Goal: Task Accomplishment & Management: Complete application form

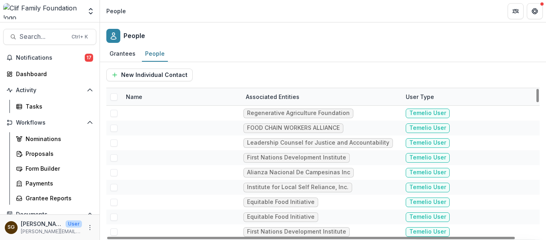
click at [270, 32] on div "People" at bounding box center [323, 34] width 446 height 24
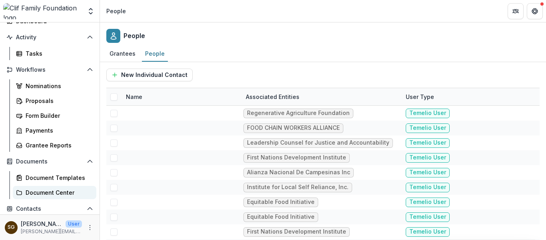
scroll to position [52, 0]
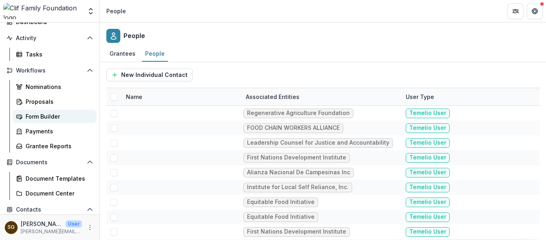
click at [54, 114] on div "Form Builder" at bounding box center [58, 116] width 64 height 8
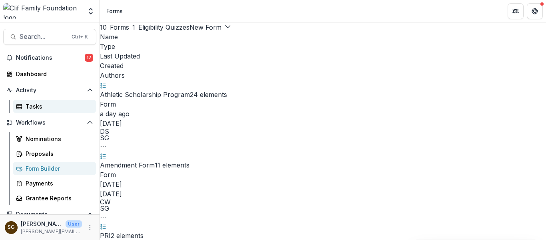
click at [48, 111] on link "Tasks" at bounding box center [55, 106] width 84 height 13
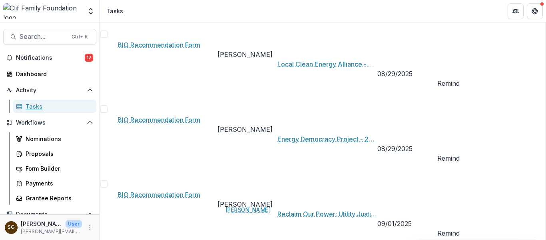
scroll to position [122, 0]
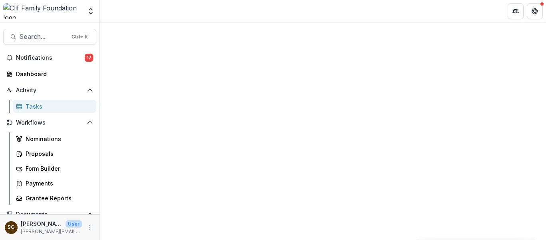
select select "********"
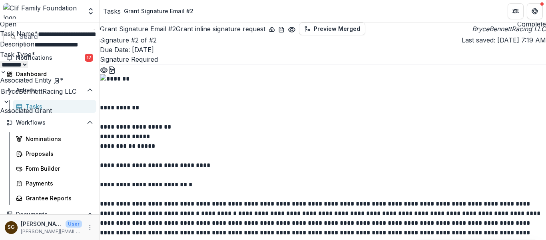
click at [6, 10] on button "Close" at bounding box center [3, 5] width 6 height 10
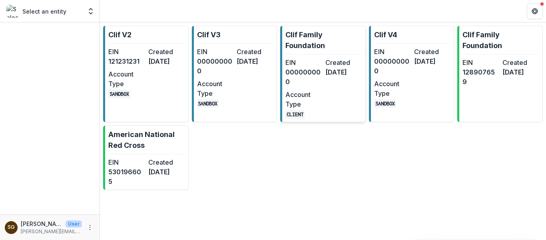
click at [346, 90] on div "EIN 000000000 Created 9 months ago Account Type CLIENT" at bounding box center [324, 88] width 77 height 61
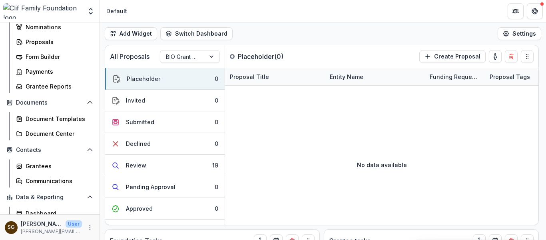
scroll to position [92, 0]
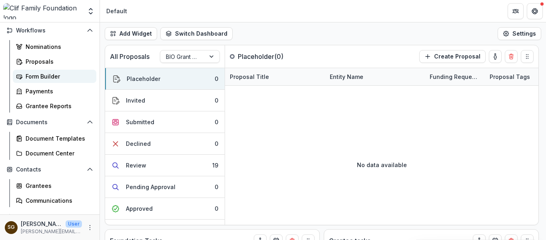
click at [42, 76] on div "Form Builder" at bounding box center [58, 76] width 64 height 8
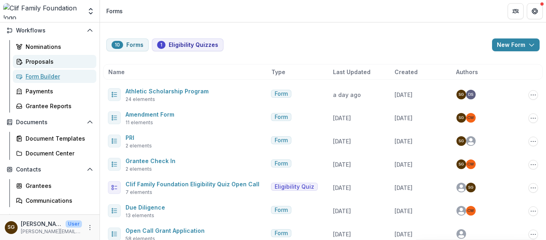
scroll to position [52, 0]
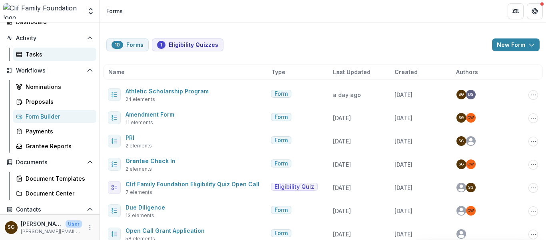
click at [30, 56] on div "Tasks" at bounding box center [58, 54] width 64 height 8
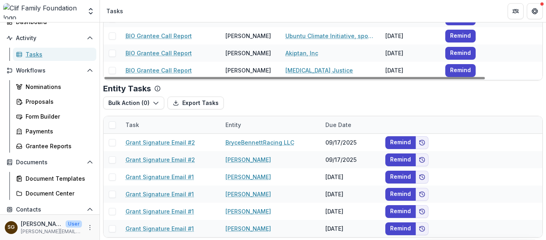
scroll to position [122, 0]
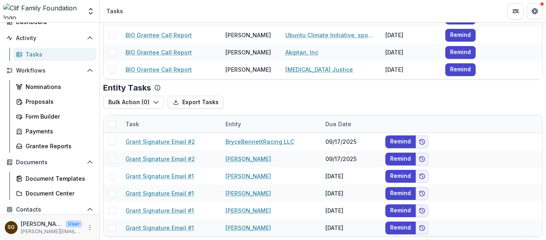
click at [101, 110] on div "Create Task From Scratch Assigned to me Create / Manage Tasks Foundation Tasks …" at bounding box center [323, 69] width 446 height 339
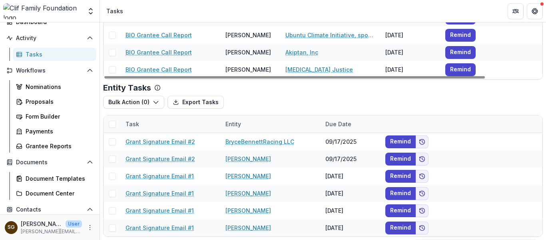
scroll to position [2, 0]
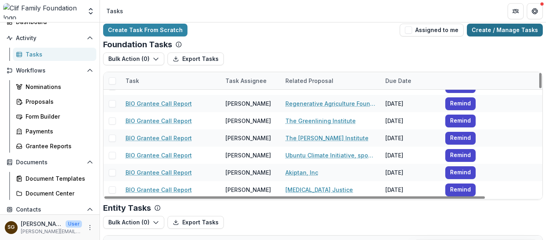
click at [487, 28] on link "Create / Manage Tasks" at bounding box center [505, 30] width 76 height 13
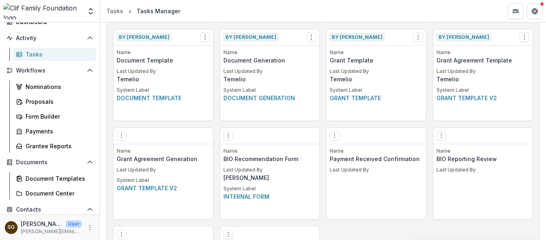
scroll to position [440, 0]
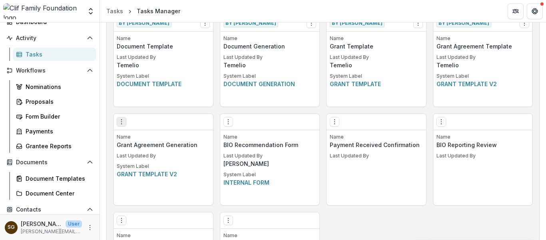
click at [118, 121] on icon "Options" at bounding box center [121, 121] width 6 height 6
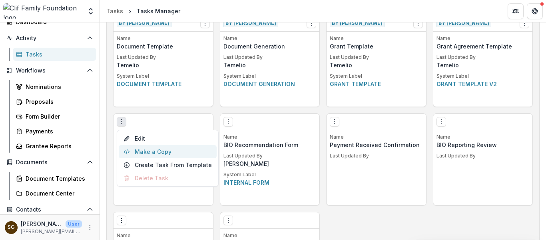
click at [143, 149] on button "Make a Copy" at bounding box center [168, 151] width 98 height 13
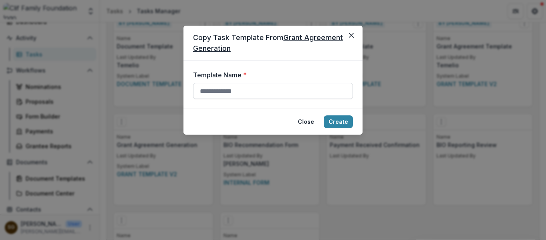
click at [232, 90] on input "Template Name *" at bounding box center [273, 91] width 160 height 16
type input "**********"
click at [340, 119] on button "Create" at bounding box center [338, 121] width 29 height 13
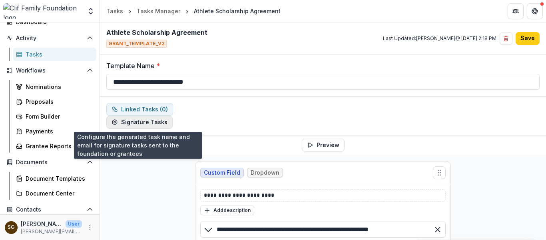
click at [155, 120] on button "Signature Tasks" at bounding box center [139, 122] width 66 height 13
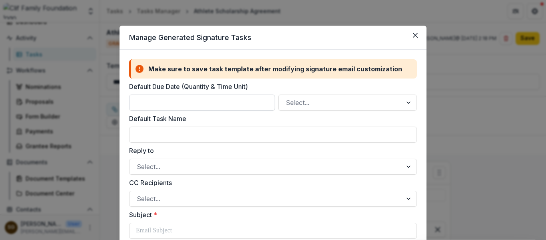
click at [183, 98] on input "Default Due Date (Quantity & Time Unit)" at bounding box center [202, 102] width 146 height 16
type input "*"
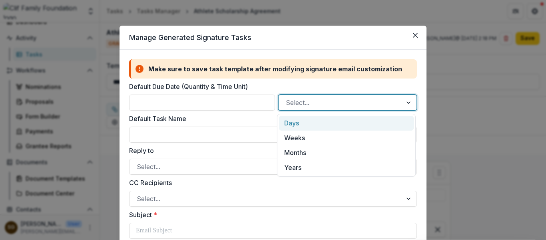
click at [328, 97] on div at bounding box center [340, 102] width 109 height 11
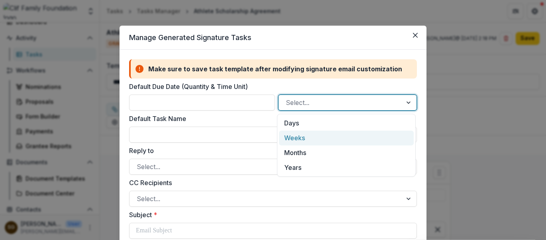
click at [298, 137] on div "Weeks" at bounding box center [346, 137] width 135 height 15
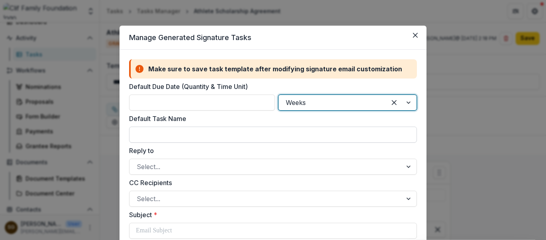
click at [161, 140] on input "Default Task Name" at bounding box center [273, 134] width 288 height 16
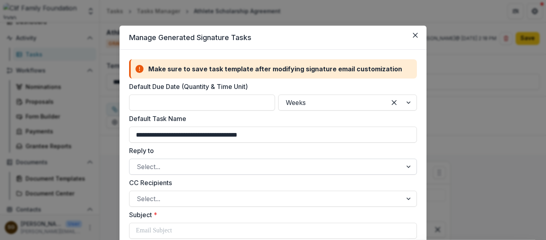
type input "**********"
click at [208, 164] on div at bounding box center [266, 166] width 258 height 11
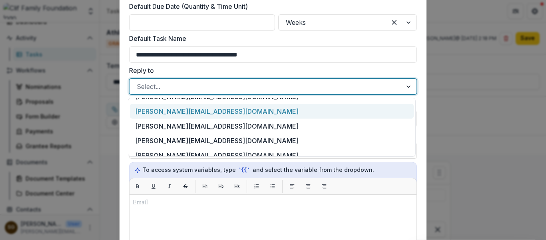
scroll to position [63, 0]
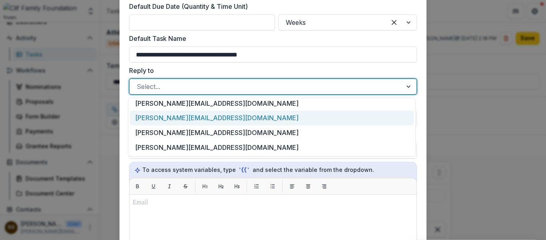
click at [235, 115] on div "[PERSON_NAME][EMAIL_ADDRESS][DOMAIN_NAME]" at bounding box center [272, 117] width 284 height 15
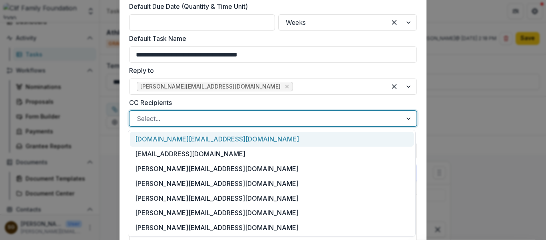
click at [206, 120] on div at bounding box center [266, 118] width 258 height 11
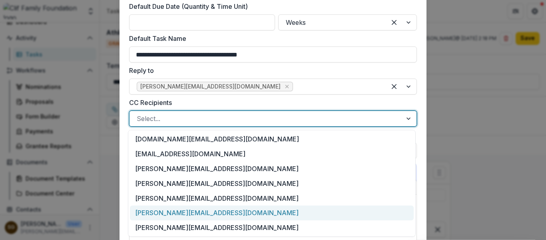
scroll to position [15, 0]
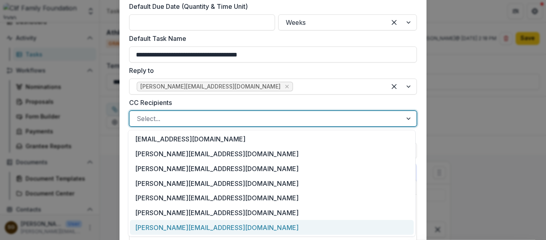
click at [188, 227] on div "dylan@cliffamilyfoundation.org" at bounding box center [272, 227] width 284 height 15
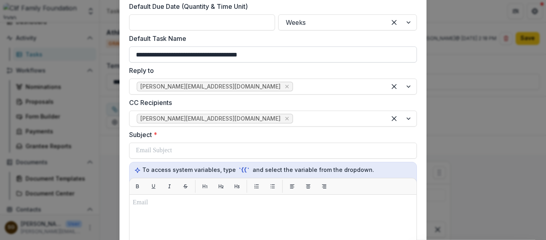
drag, startPoint x: 269, startPoint y: 58, endPoint x: 129, endPoint y: 59, distance: 140.4
click at [129, 59] on input "**********" at bounding box center [273, 54] width 288 height 16
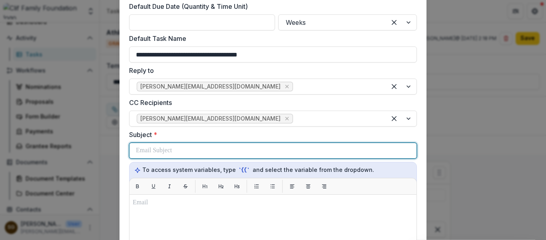
click at [157, 155] on p at bounding box center [154, 151] width 36 height 10
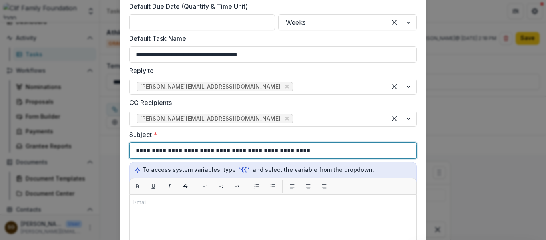
click at [173, 154] on p "**********" at bounding box center [221, 151] width 170 height 10
click at [173, 154] on p "**********" at bounding box center [227, 151] width 182 height 10
click at [188, 150] on p "**********" at bounding box center [228, 151] width 184 height 10
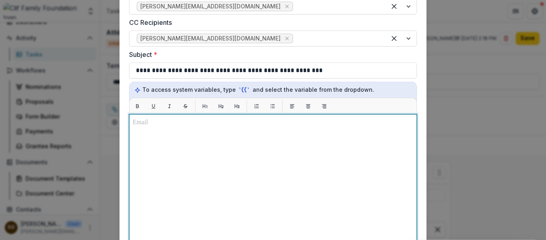
scroll to position [178, 0]
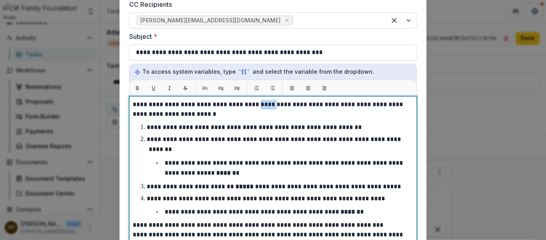
drag, startPoint x: 270, startPoint y: 103, endPoint x: 257, endPoint y: 107, distance: 14.1
click at [257, 107] on p "**********" at bounding box center [273, 109] width 281 height 19
drag, startPoint x: 180, startPoint y: 113, endPoint x: 130, endPoint y: 111, distance: 50.0
click at [133, 115] on p "**********" at bounding box center [273, 109] width 281 height 19
drag, startPoint x: 190, startPoint y: 160, endPoint x: 185, endPoint y: 154, distance: 7.9
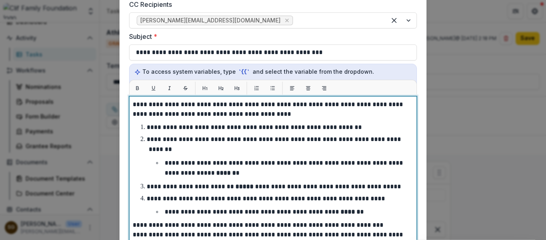
click at [190, 161] on p "**********" at bounding box center [285, 168] width 240 height 16
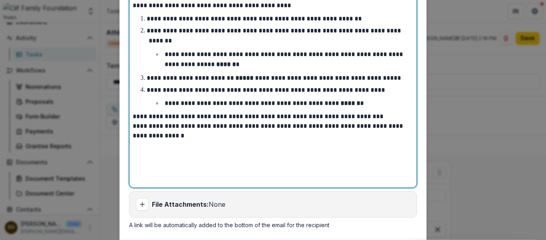
scroll to position [298, 0]
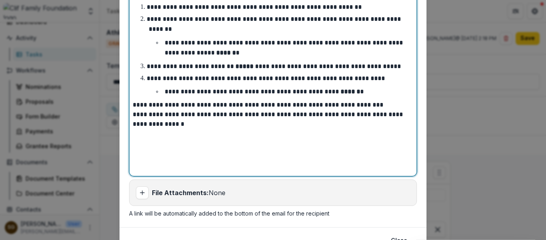
click at [392, 100] on p "**********" at bounding box center [273, 105] width 281 height 10
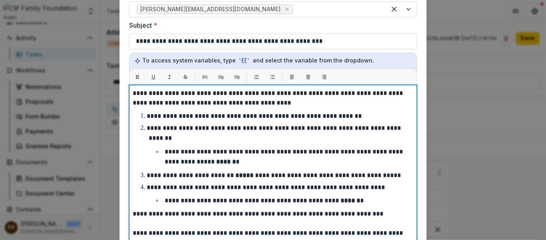
scroll to position [200, 0]
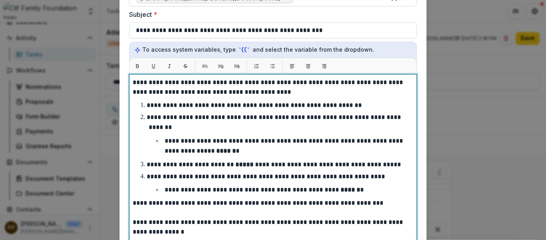
click at [254, 83] on p "**********" at bounding box center [273, 87] width 281 height 19
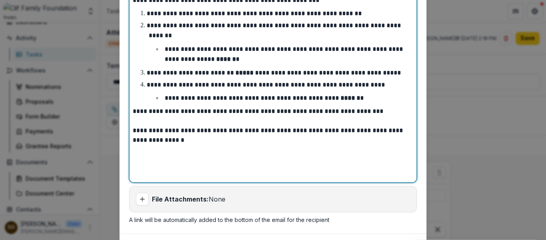
scroll to position [337, 0]
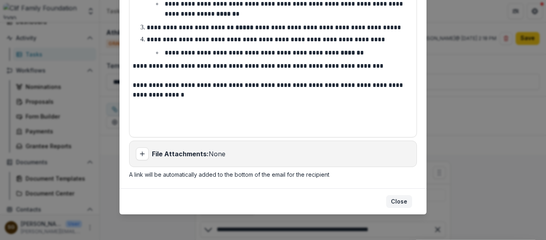
click at [401, 200] on button "Close" at bounding box center [399, 201] width 26 height 13
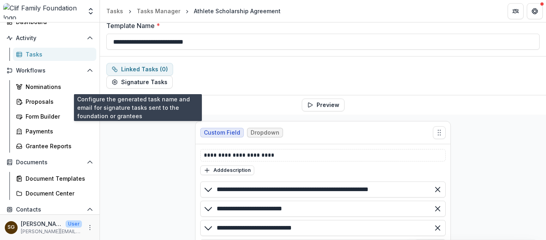
scroll to position [0, 0]
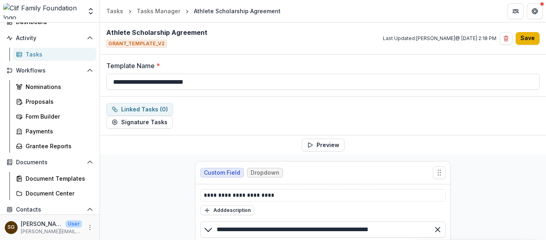
click at [525, 42] on button "Save" at bounding box center [528, 38] width 24 height 13
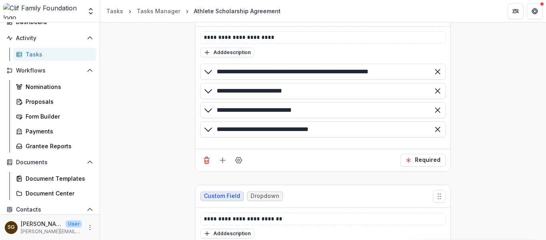
scroll to position [154, 0]
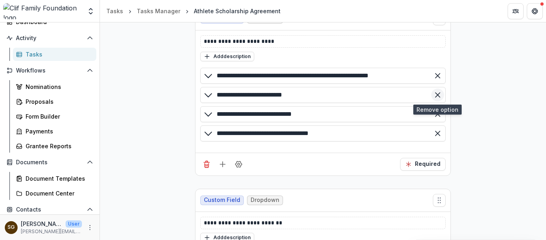
click at [440, 91] on icon "Remove option" at bounding box center [438, 95] width 8 height 8
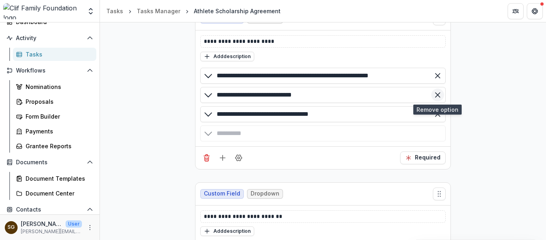
click at [440, 94] on icon "Remove option" at bounding box center [438, 95] width 8 height 8
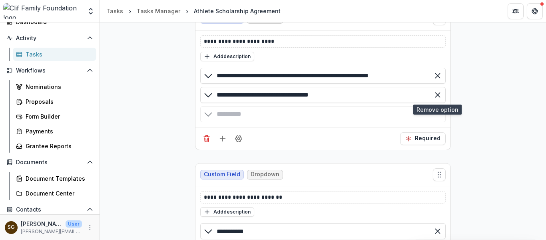
click at [440, 94] on icon "Remove option" at bounding box center [438, 95] width 8 height 8
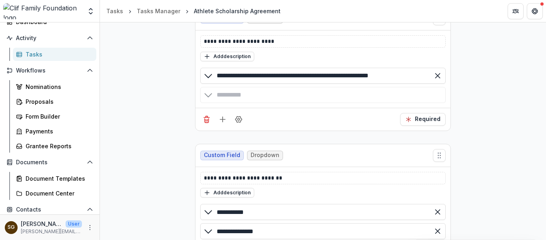
click at [461, 114] on div "**********" at bounding box center [323, 198] width 446 height 394
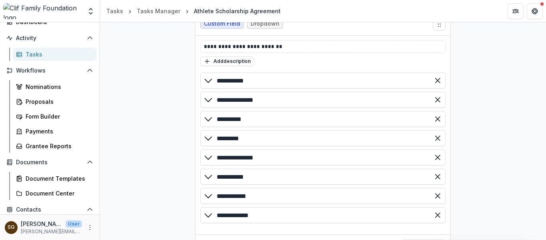
scroll to position [274, 0]
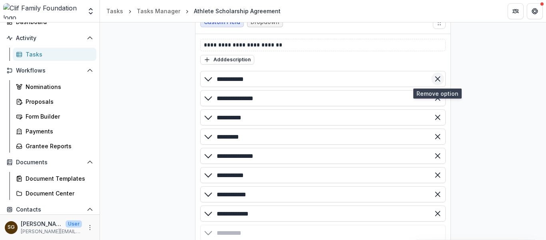
click at [436, 78] on icon "Remove option" at bounding box center [438, 79] width 8 height 8
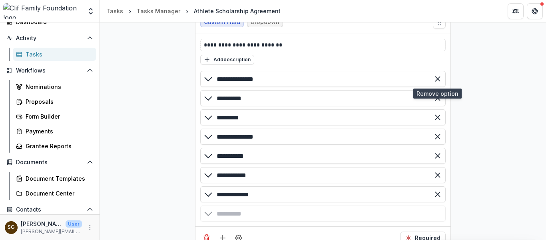
click at [436, 78] on icon "Remove option" at bounding box center [438, 79] width 8 height 8
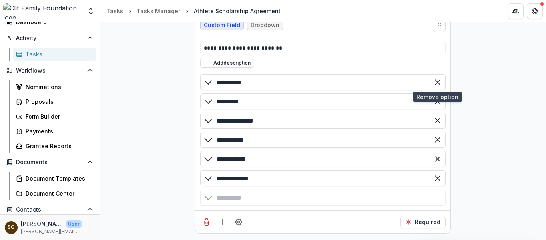
click at [436, 78] on icon "Remove option" at bounding box center [438, 82] width 8 height 8
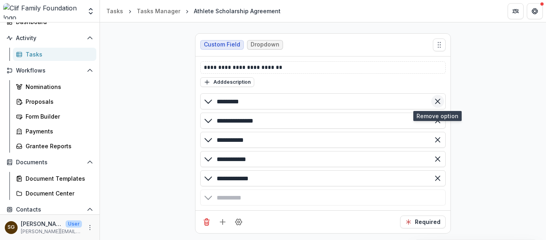
click at [435, 104] on icon "Remove option" at bounding box center [438, 101] width 8 height 8
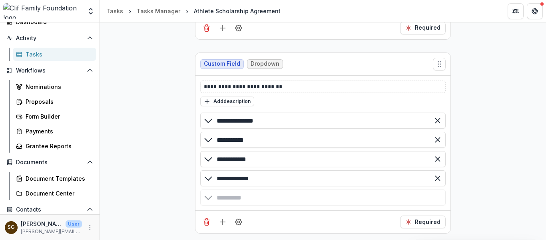
click at [435, 104] on div "Add description" at bounding box center [323, 101] width 246 height 10
click at [436, 123] on icon "Remove option" at bounding box center [438, 120] width 8 height 8
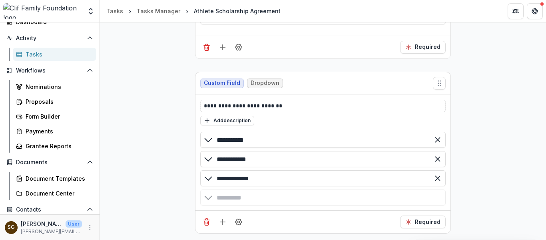
scroll to position [213, 0]
click at [439, 156] on icon "Remove option" at bounding box center [438, 159] width 8 height 8
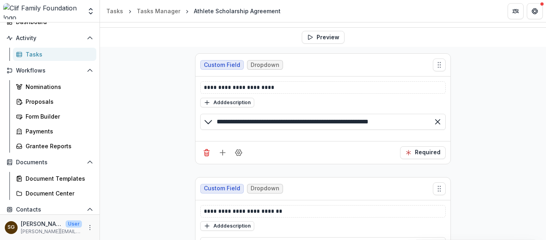
scroll to position [0, 0]
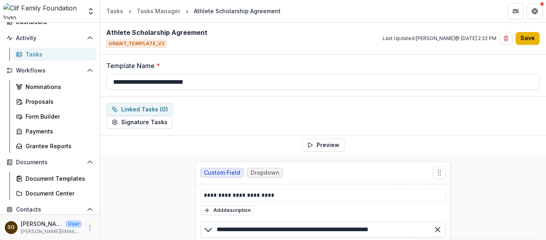
click at [525, 43] on button "Save" at bounding box center [528, 38] width 24 height 13
click at [525, 35] on button "Save" at bounding box center [528, 38] width 24 height 13
click at [91, 226] on button "More" at bounding box center [90, 227] width 10 height 10
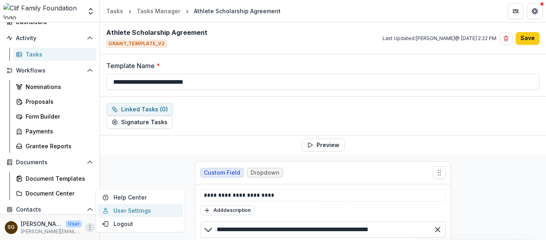
click at [129, 210] on link "User Settings" at bounding box center [141, 210] width 86 height 13
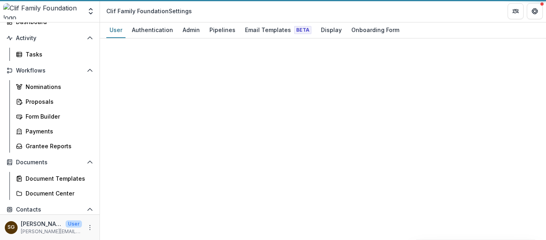
select select "****"
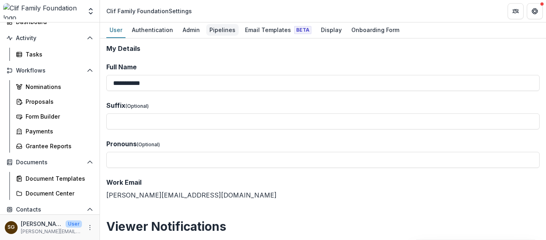
click at [221, 34] on div "Pipelines" at bounding box center [222, 30] width 32 height 12
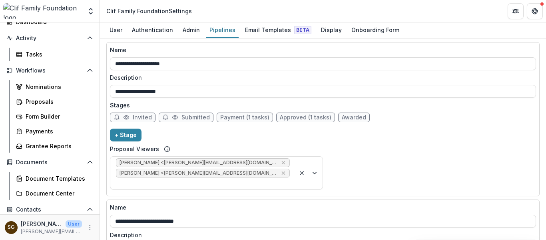
scroll to position [160, 0]
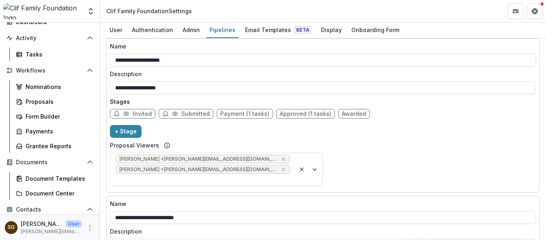
click at [290, 110] on span "Approved (1 tasks)" at bounding box center [306, 113] width 52 height 7
select select "********"
select select "*****"
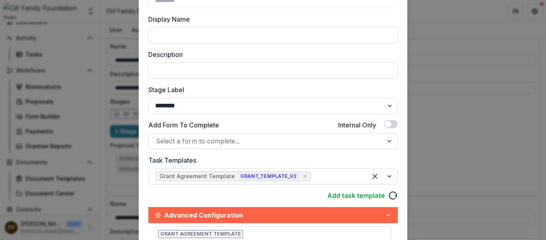
scroll to position [120, 0]
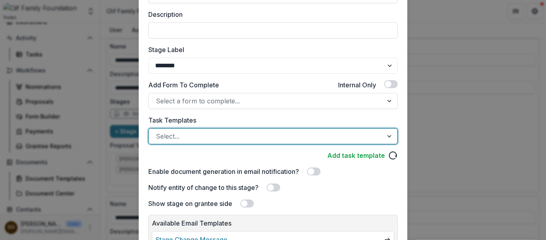
click at [386, 134] on div at bounding box center [390, 135] width 14 height 15
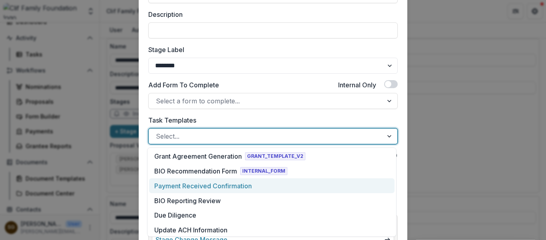
scroll to position [297, 0]
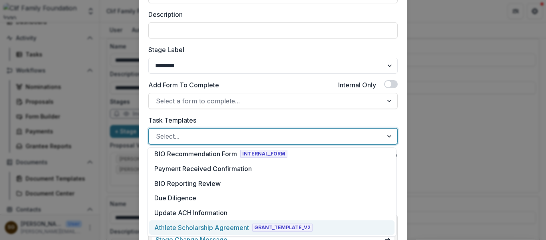
click at [242, 225] on div "Athlete Scholarship Agreement" at bounding box center [201, 227] width 95 height 10
select select "*****"
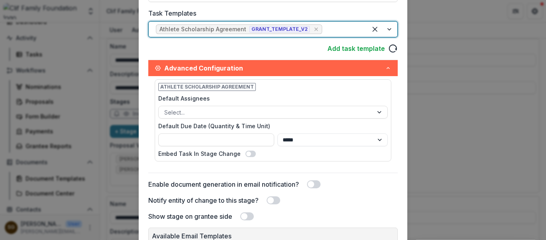
scroll to position [240, 0]
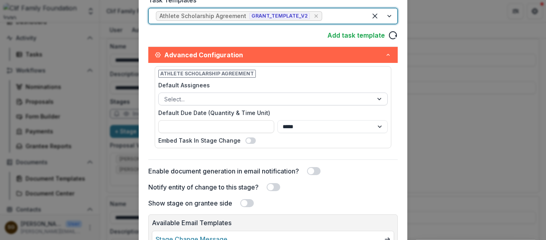
click at [260, 99] on div at bounding box center [265, 99] width 203 height 10
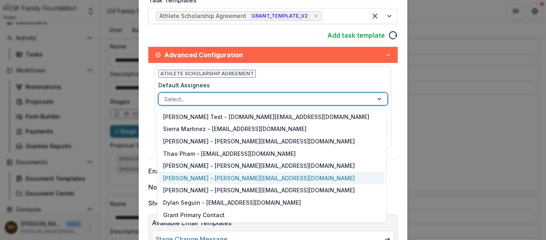
click at [228, 180] on div "[PERSON_NAME] - [PERSON_NAME][EMAIL_ADDRESS][DOMAIN_NAME]" at bounding box center [272, 178] width 226 height 12
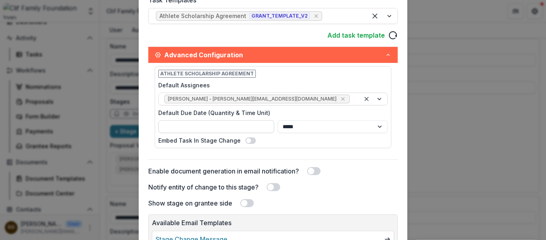
click at [233, 131] on input "Default Due Date (Quantity & Time Unit)" at bounding box center [216, 126] width 116 height 13
type input "*"
click at [305, 128] on select "**** ***** ****** *****" at bounding box center [333, 126] width 110 height 13
select select "****"
click at [278, 120] on select "**** ***** ****** *****" at bounding box center [333, 126] width 110 height 13
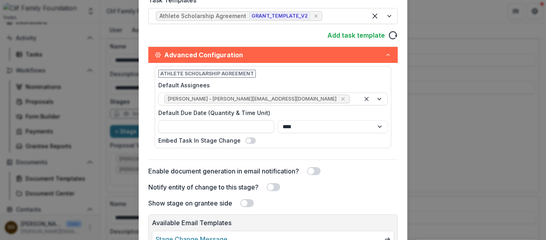
click at [303, 161] on div "Stage Name ******** Display Name Description Stage Label ******* ***** ********…" at bounding box center [273, 13] width 250 height 388
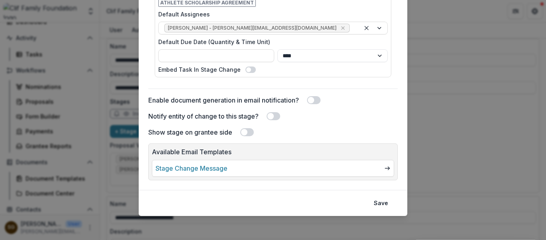
scroll to position [312, 0]
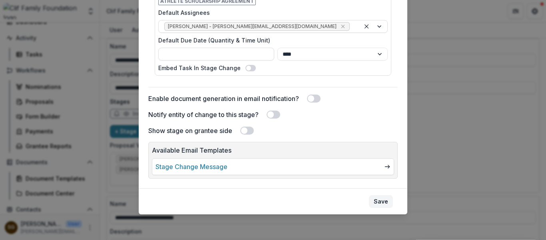
click at [382, 199] on button "Save" at bounding box center [381, 201] width 24 height 13
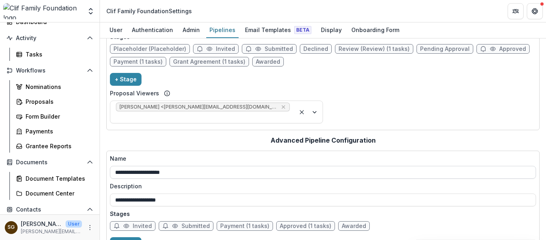
scroll to position [0, 0]
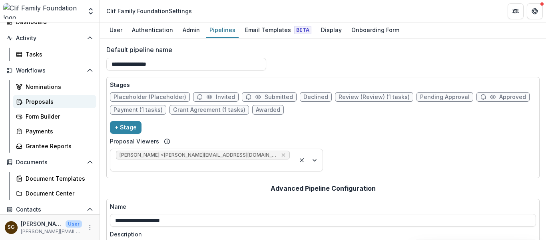
click at [36, 100] on div "Proposals" at bounding box center [58, 101] width 64 height 8
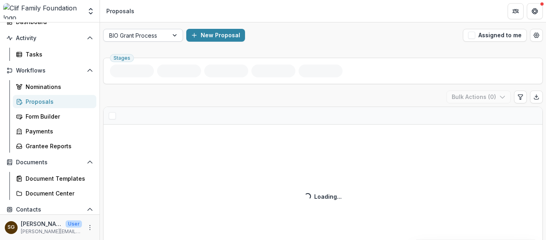
click at [172, 32] on div at bounding box center [175, 35] width 14 height 12
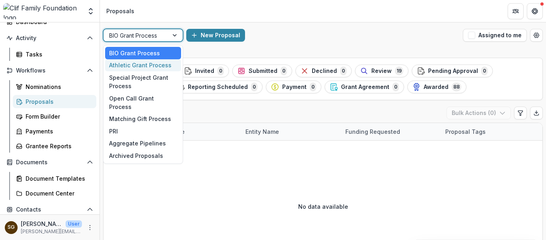
click at [152, 61] on div "Athletic Grant Process" at bounding box center [143, 65] width 76 height 12
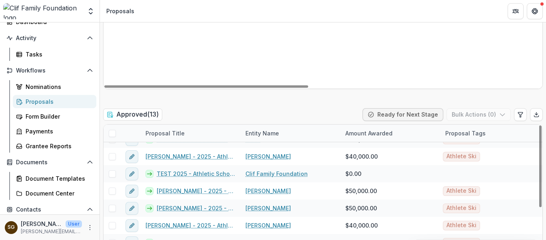
scroll to position [98, 0]
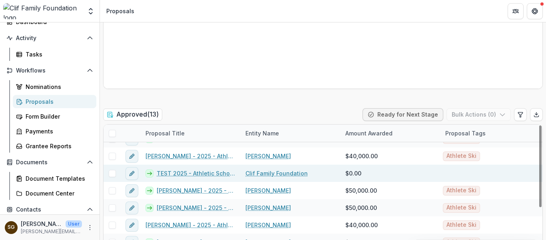
click at [187, 172] on link "TEST 2025 - Athletic Scholarship Program" at bounding box center [196, 173] width 79 height 8
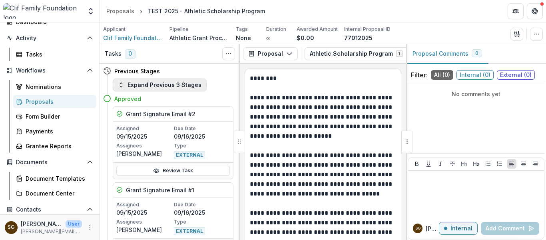
click at [186, 84] on button "Expand Previous 3 Stages" at bounding box center [160, 84] width 94 height 13
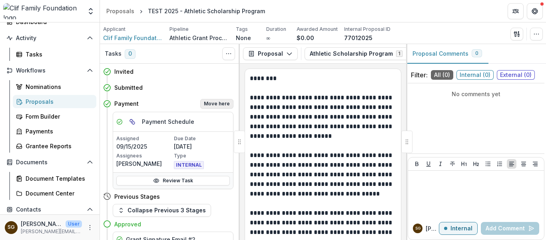
click at [216, 105] on button "Move here" at bounding box center [216, 104] width 33 height 10
select select "*******"
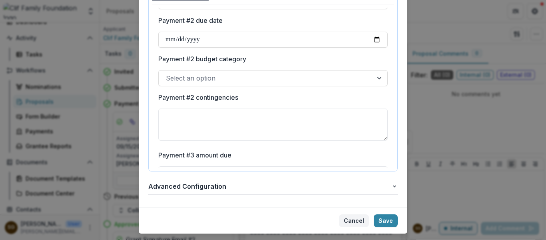
scroll to position [204, 0]
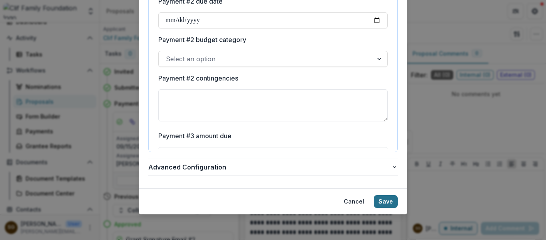
click at [378, 198] on button "Save" at bounding box center [386, 201] width 24 height 13
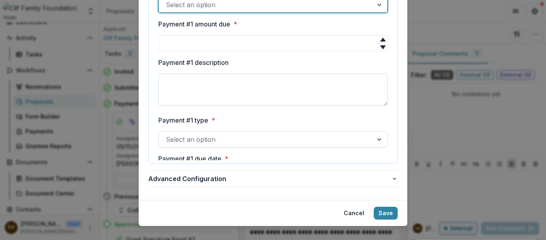
scroll to position [0, 0]
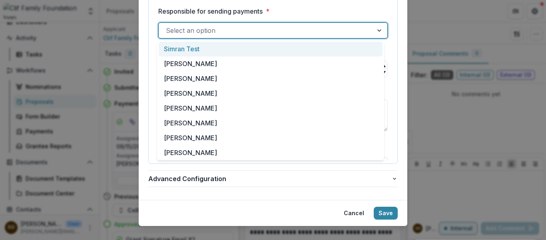
click at [222, 25] on div at bounding box center [266, 30] width 200 height 11
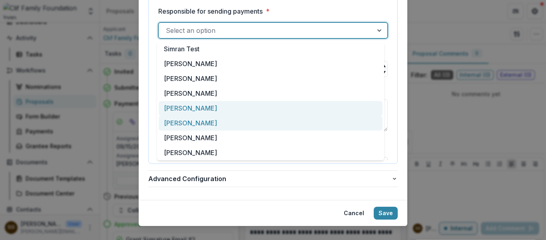
click at [190, 116] on div "[PERSON_NAME]" at bounding box center [271, 123] width 224 height 15
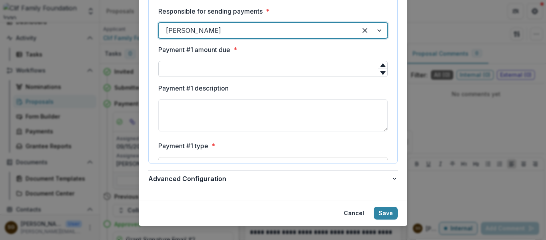
click at [193, 71] on input "Payment #1 amount due *" at bounding box center [273, 69] width 230 height 16
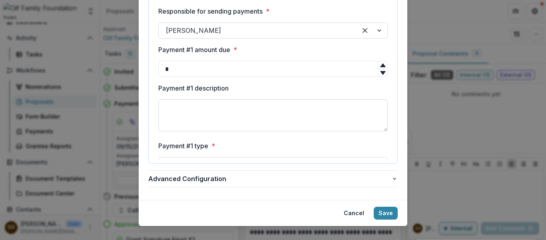
type input "*"
click at [239, 112] on textarea "Payment #1 description" at bounding box center [273, 115] width 230 height 32
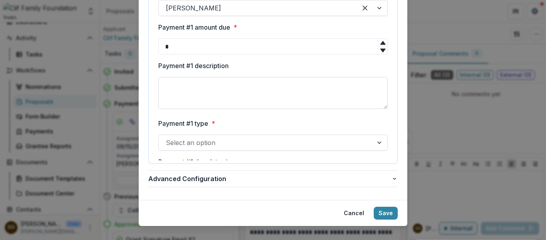
scroll to position [40, 0]
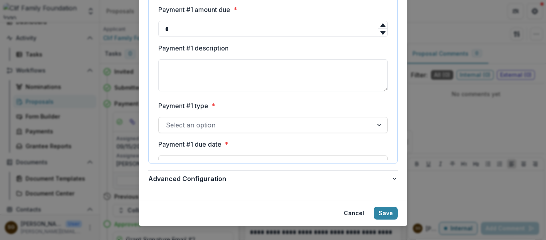
click at [201, 126] on div at bounding box center [266, 124] width 200 height 11
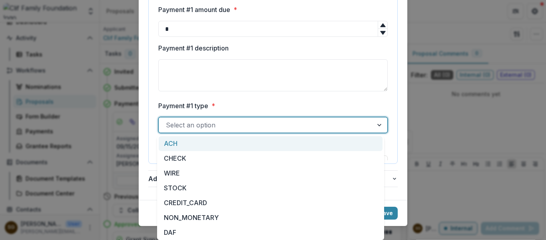
click at [206, 143] on div "ACH" at bounding box center [271, 143] width 224 height 15
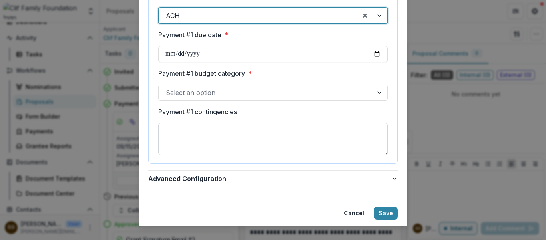
scroll to position [160, 0]
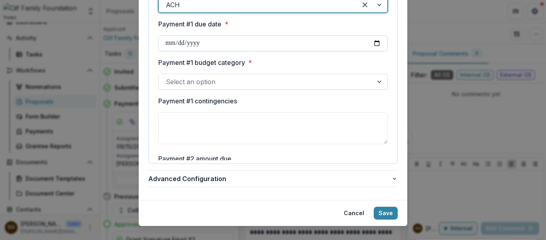
click at [215, 49] on input "Payment #1 due date *" at bounding box center [273, 43] width 230 height 16
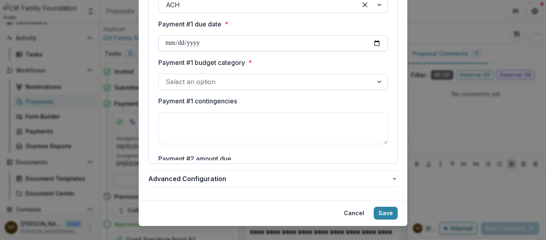
click at [377, 42] on input "Payment #1 due date *" at bounding box center [273, 43] width 230 height 16
type input "**********"
click at [252, 85] on div at bounding box center [266, 81] width 200 height 11
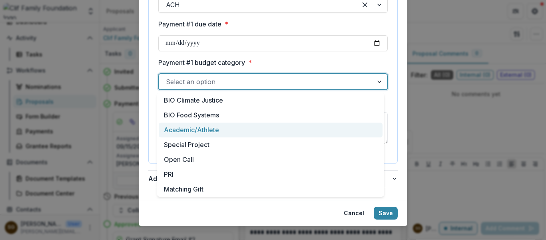
click at [220, 131] on div "Academic/Athlete" at bounding box center [271, 129] width 224 height 15
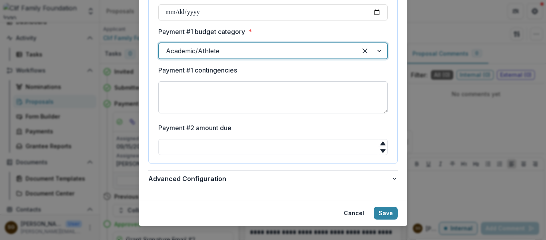
scroll to position [240, 0]
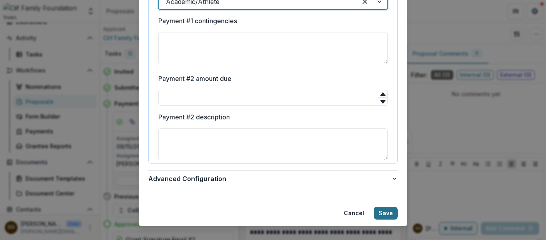
click at [384, 210] on button "Save" at bounding box center [386, 212] width 24 height 13
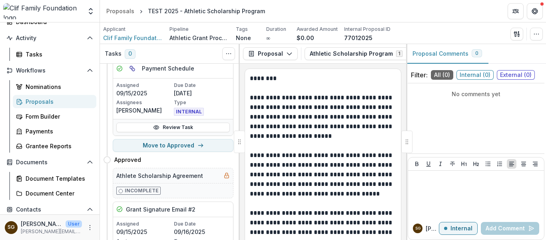
scroll to position [200, 0]
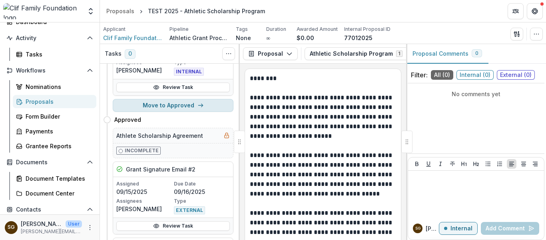
click at [190, 108] on button "Move to Approved" at bounding box center [173, 105] width 121 height 13
select select "********"
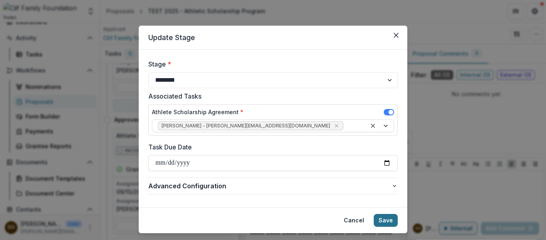
click at [389, 218] on button "Save" at bounding box center [386, 220] width 24 height 13
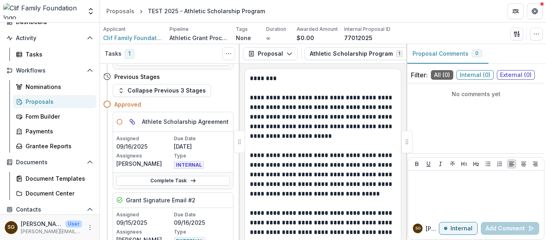
scroll to position [240, 0]
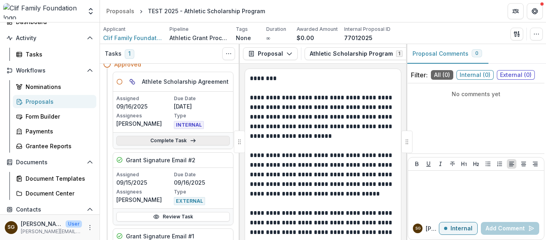
click at [190, 141] on icon at bounding box center [193, 140] width 6 height 6
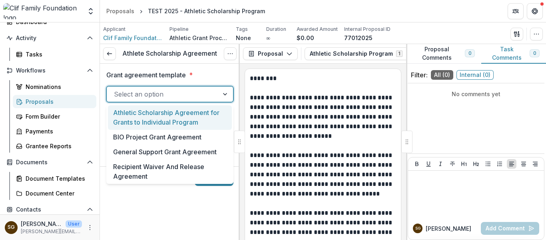
click at [180, 96] on div at bounding box center [163, 93] width 98 height 11
click at [177, 114] on div "Athletic Scholarship Agreement for Grants to Individual Program" at bounding box center [170, 117] width 124 height 24
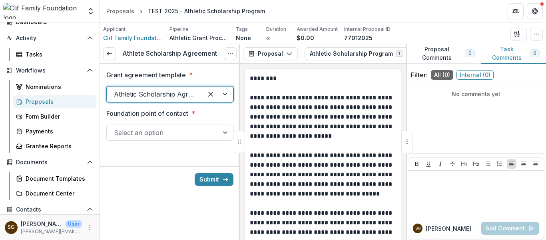
click at [176, 129] on div at bounding box center [163, 132] width 98 height 11
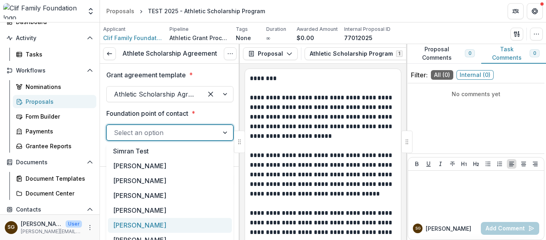
click at [152, 226] on div "[PERSON_NAME]" at bounding box center [170, 225] width 124 height 15
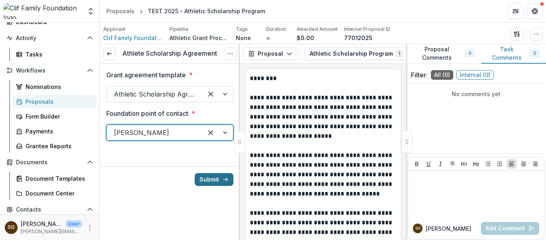
click at [220, 176] on button "Submit" at bounding box center [214, 179] width 39 height 13
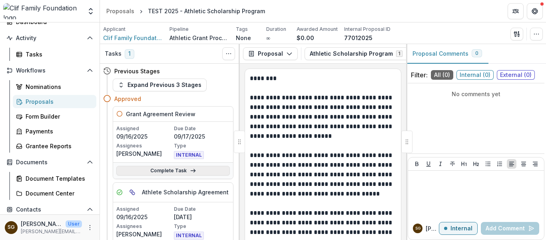
click at [173, 170] on link "Complete Task" at bounding box center [173, 171] width 114 height 10
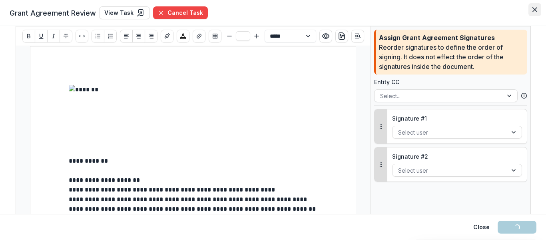
click at [535, 8] on icon "Close" at bounding box center [535, 9] width 5 height 5
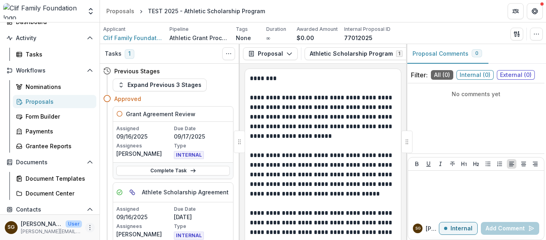
click at [88, 225] on icon "More" at bounding box center [90, 227] width 6 height 6
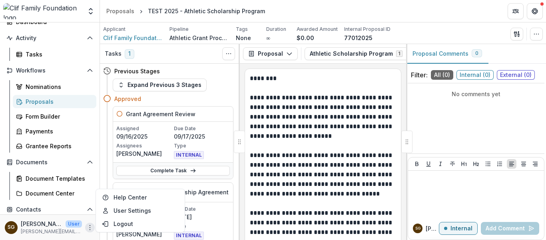
click at [88, 224] on icon "More" at bounding box center [90, 227] width 6 height 6
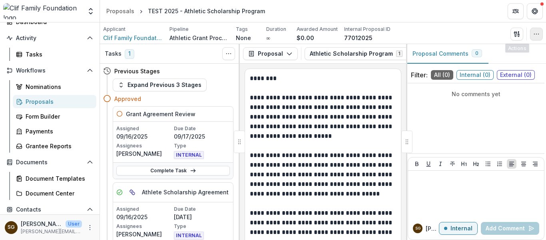
click at [538, 33] on icon "button" at bounding box center [537, 34] width 6 height 6
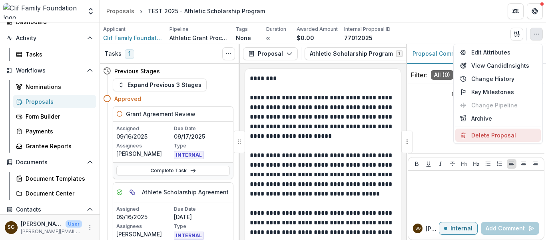
click at [499, 138] on button "Delete Proposal" at bounding box center [499, 134] width 86 height 13
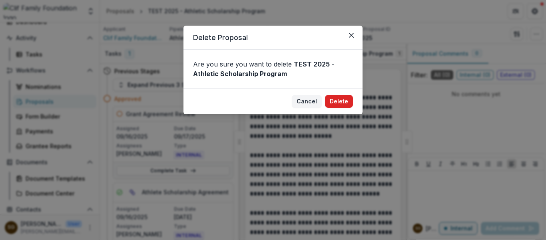
click at [332, 102] on button "Delete" at bounding box center [339, 101] width 28 height 13
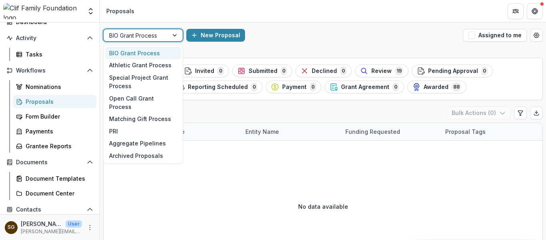
click at [178, 30] on div at bounding box center [175, 35] width 14 height 12
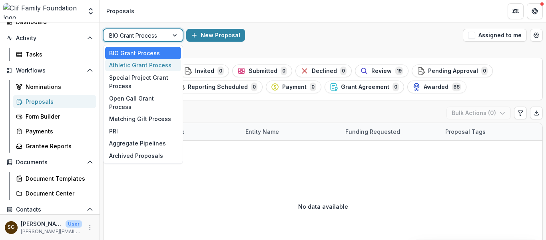
click at [171, 66] on div "Athletic Grant Process" at bounding box center [143, 65] width 76 height 12
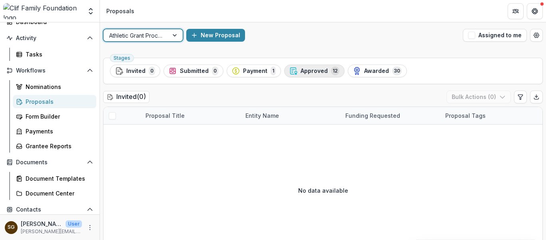
click at [313, 70] on span "Approved" at bounding box center [314, 71] width 27 height 7
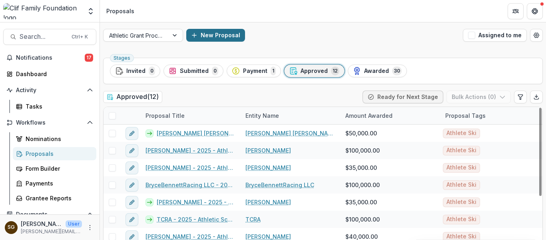
click at [216, 31] on button "New Proposal" at bounding box center [215, 35] width 59 height 13
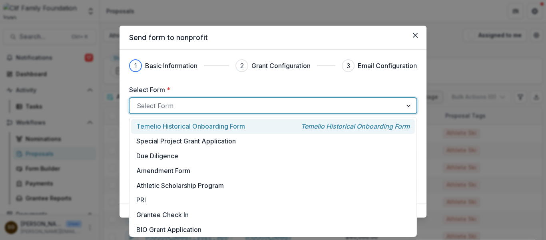
click at [197, 102] on div at bounding box center [266, 105] width 258 height 11
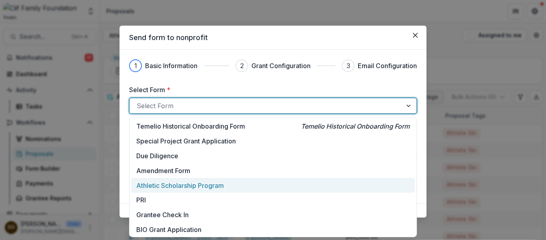
click at [168, 186] on p "Athletic Scholarship Program" at bounding box center [180, 185] width 88 height 10
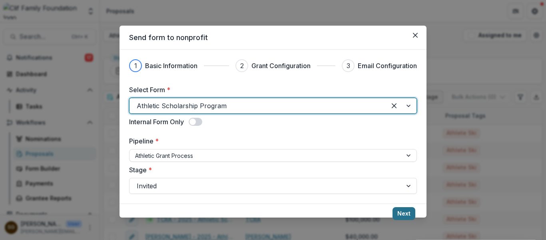
click at [399, 210] on button "Next" at bounding box center [404, 213] width 23 height 13
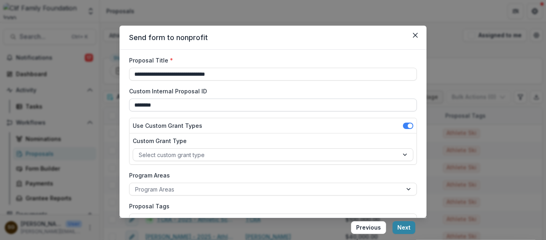
scroll to position [40, 0]
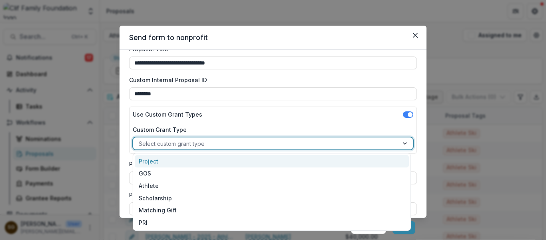
click at [190, 139] on div at bounding box center [266, 143] width 254 height 10
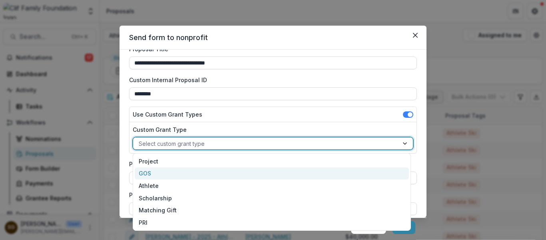
click at [168, 177] on div "GOS" at bounding box center [272, 173] width 274 height 12
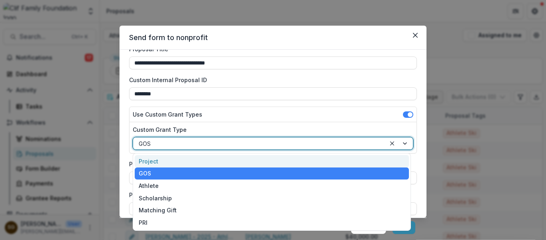
click at [177, 146] on div at bounding box center [260, 143] width 242 height 10
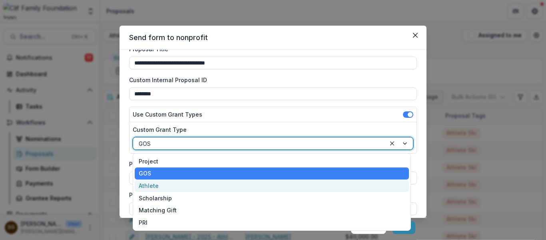
click at [175, 181] on div "Athlete" at bounding box center [272, 185] width 274 height 12
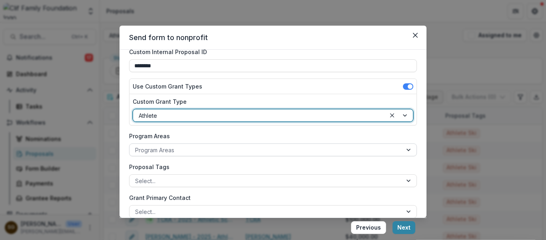
scroll to position [80, 0]
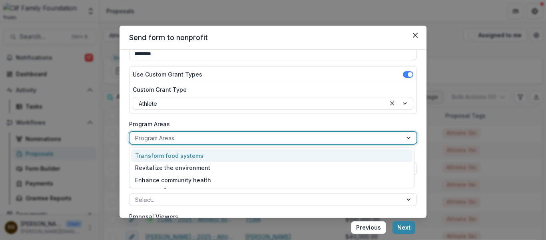
click at [176, 137] on div at bounding box center [266, 138] width 262 height 10
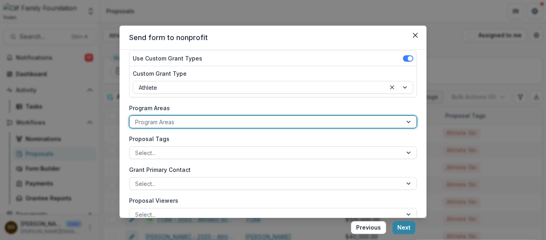
scroll to position [201, 0]
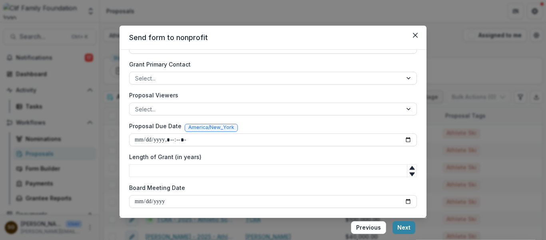
click at [401, 228] on button "Next" at bounding box center [404, 227] width 23 height 13
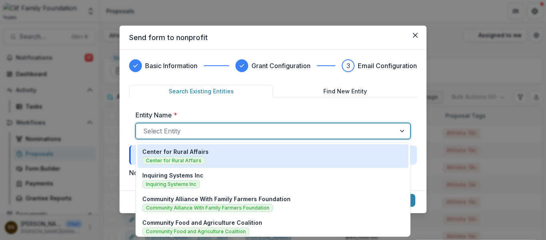
click at [217, 132] on div at bounding box center [266, 130] width 246 height 11
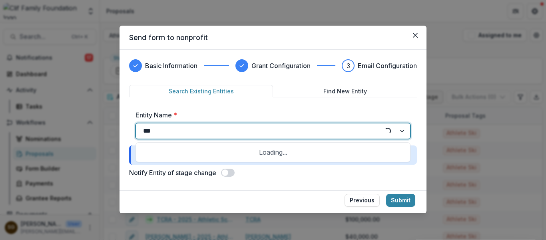
type input "****"
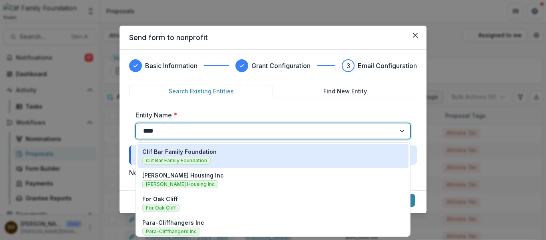
click at [217, 153] on div "Clif Bar Family Foundation Clif Bar Family Foundation" at bounding box center [273, 155] width 262 height 17
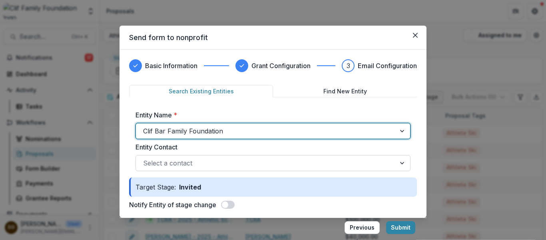
click at [199, 169] on div "Select a contact" at bounding box center [266, 162] width 260 height 13
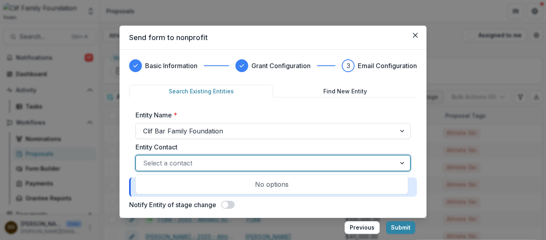
click at [196, 165] on div at bounding box center [266, 162] width 246 height 11
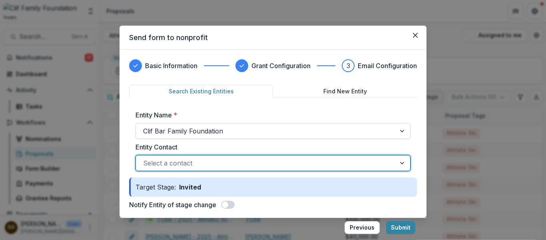
click at [196, 130] on div at bounding box center [266, 130] width 246 height 11
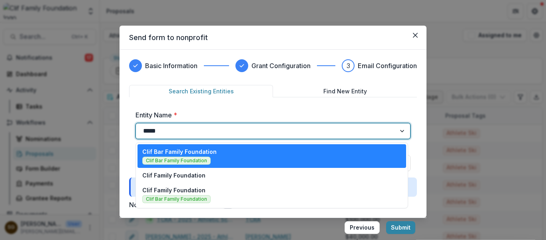
type input "******"
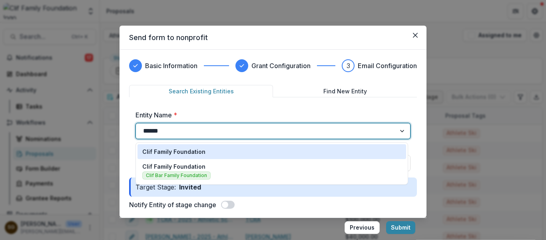
click at [200, 152] on p "Clif Family Foundation" at bounding box center [173, 151] width 63 height 8
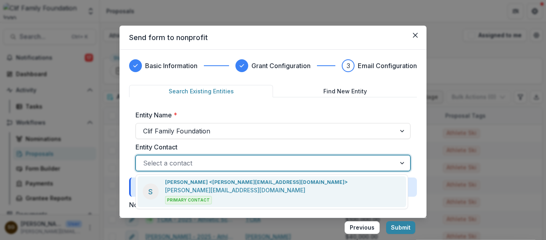
click at [207, 162] on div at bounding box center [266, 162] width 246 height 11
click at [212, 185] on p "Sarah Grady <sarah@cliffamilyfoundation.org>" at bounding box center [256, 181] width 183 height 7
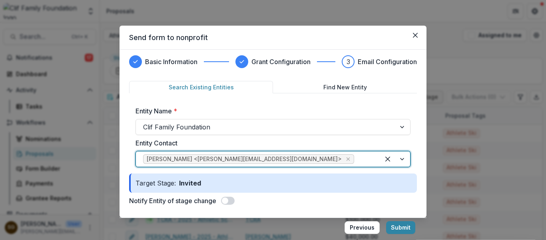
scroll to position [5, 0]
click at [408, 225] on button "Submit" at bounding box center [400, 227] width 29 height 13
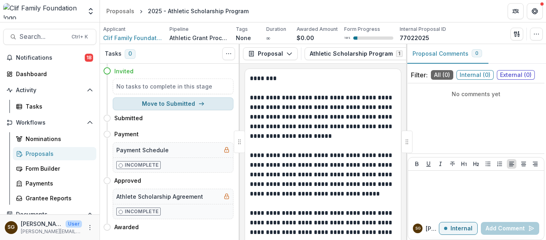
click at [160, 105] on button "Move to Submitted" at bounding box center [173, 103] width 121 height 13
select select "*********"
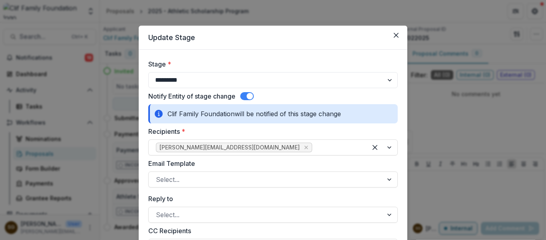
click at [250, 97] on span at bounding box center [250, 96] width 6 height 6
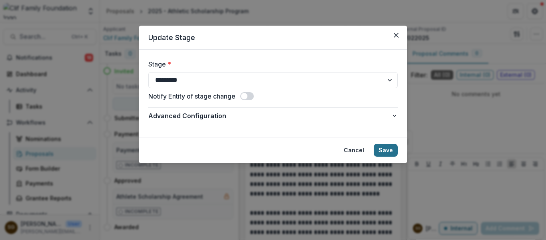
click at [392, 150] on button "Save" at bounding box center [386, 150] width 24 height 13
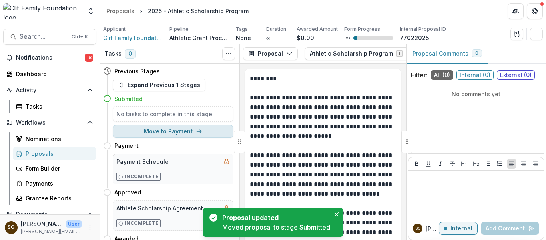
click at [178, 131] on button "Move to Payment" at bounding box center [173, 131] width 121 height 13
select select "*******"
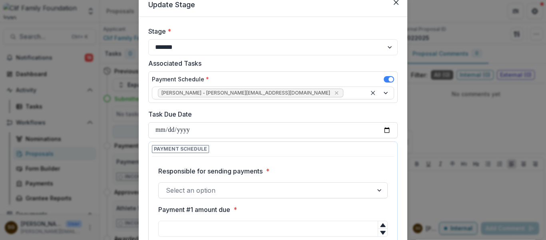
scroll to position [120, 0]
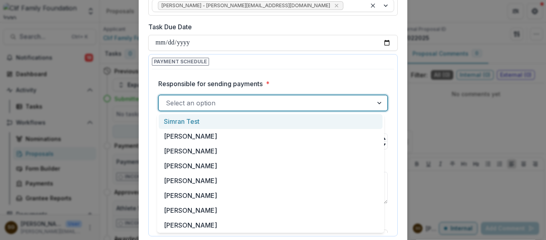
click at [214, 106] on div at bounding box center [266, 102] width 200 height 11
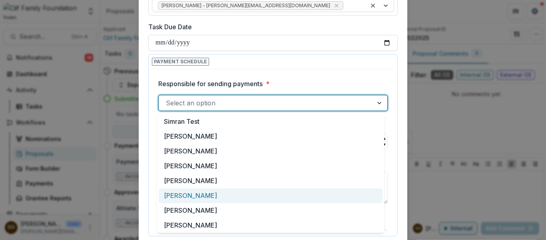
click at [197, 192] on div "[PERSON_NAME]" at bounding box center [271, 195] width 224 height 15
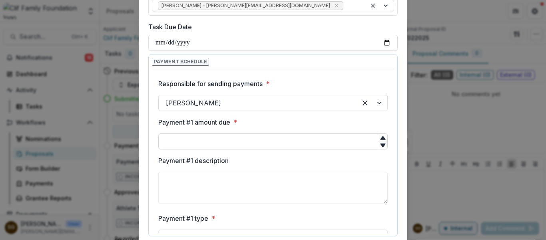
click at [200, 139] on input "Payment #1 amount due *" at bounding box center [273, 141] width 230 height 16
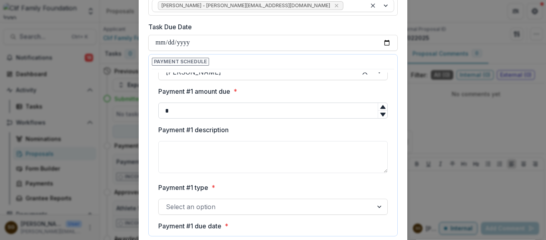
scroll to position [80, 0]
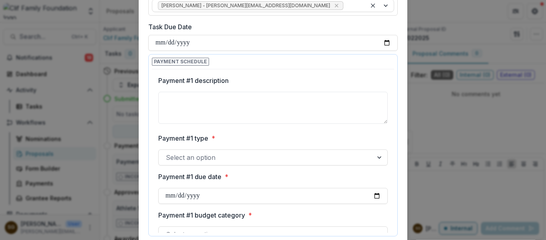
type input "*"
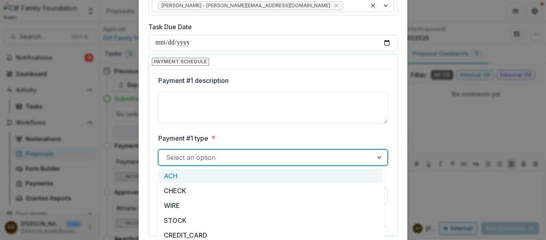
click at [202, 154] on div at bounding box center [266, 157] width 200 height 11
click at [200, 179] on div "ACH" at bounding box center [271, 175] width 224 height 15
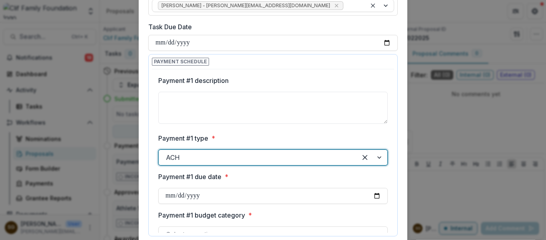
scroll to position [160, 0]
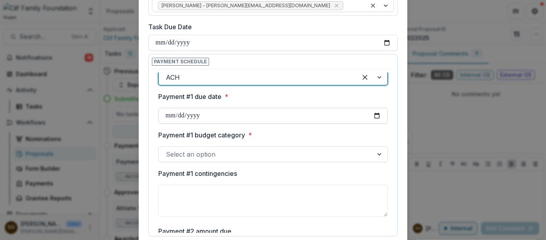
click at [370, 114] on input "Payment #1 due date *" at bounding box center [273, 116] width 230 height 16
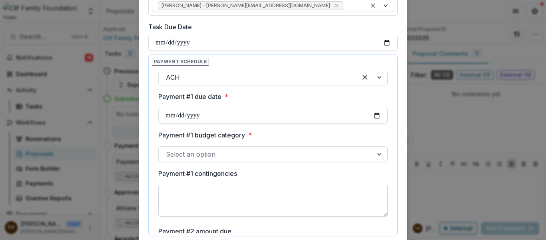
type input "**********"
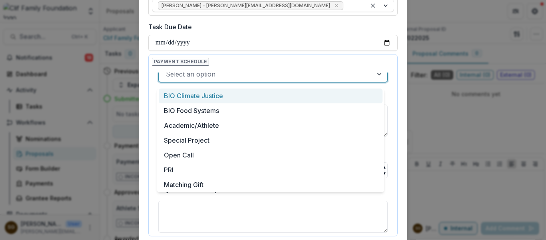
scroll to position [237, 0]
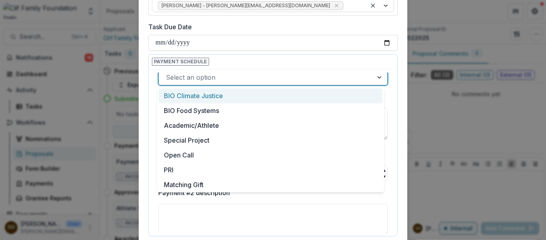
click at [206, 73] on div at bounding box center [266, 77] width 200 height 11
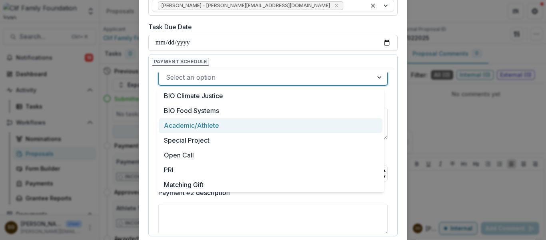
click at [206, 124] on div "Academic/Athlete" at bounding box center [271, 125] width 224 height 15
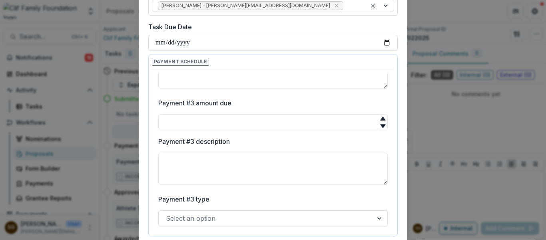
scroll to position [204, 0]
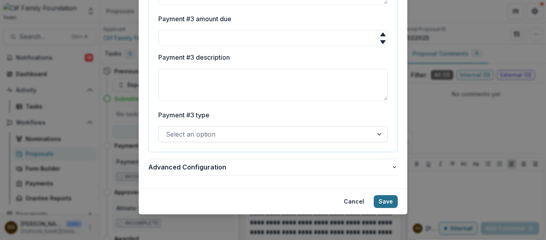
click at [390, 206] on button "Save" at bounding box center [386, 201] width 24 height 13
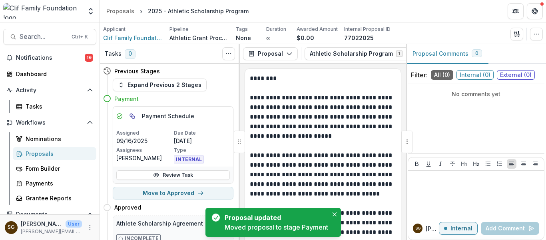
scroll to position [22, 0]
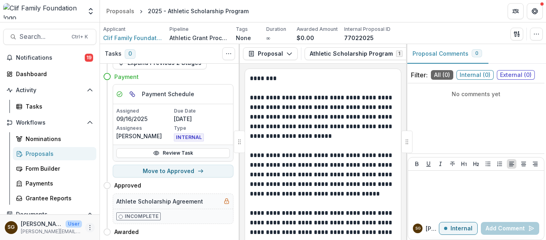
click at [87, 227] on icon "More" at bounding box center [90, 227] width 6 height 6
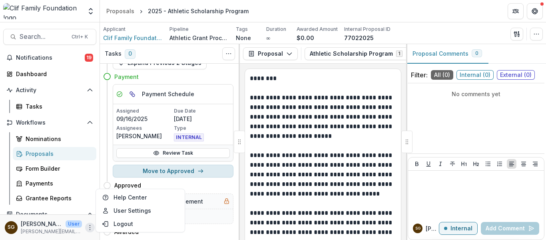
click at [190, 170] on button "Move to Approved" at bounding box center [173, 170] width 121 height 13
select select "********"
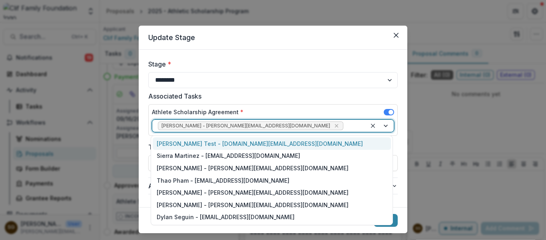
click at [389, 121] on div at bounding box center [380, 126] width 27 height 12
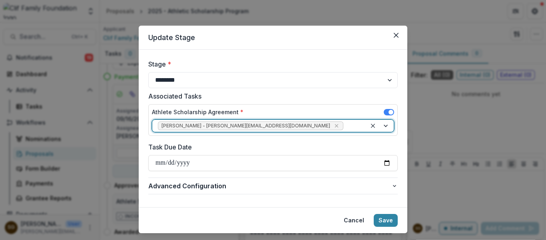
click at [389, 121] on div at bounding box center [380, 126] width 27 height 12
click at [391, 216] on button "Save" at bounding box center [386, 220] width 24 height 13
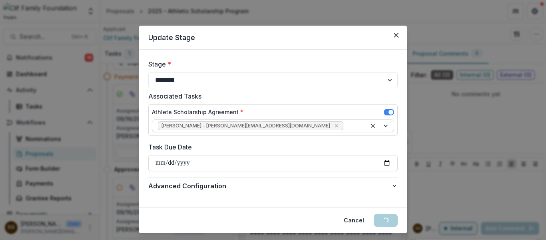
scroll to position [0, 0]
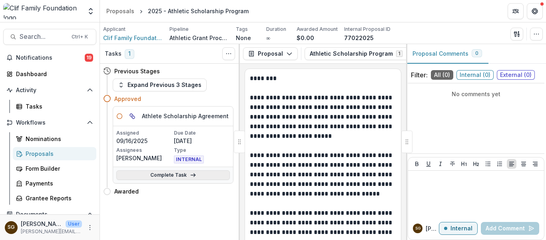
click at [194, 174] on icon at bounding box center [193, 175] width 6 height 6
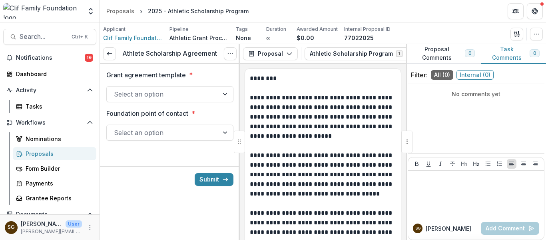
click at [180, 92] on div at bounding box center [163, 93] width 98 height 11
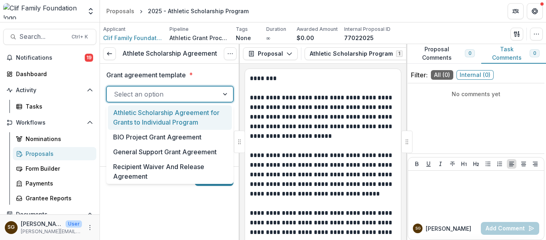
click at [179, 116] on div "Athletic Scholarship Agreement for Grants to Individual Program" at bounding box center [170, 117] width 124 height 24
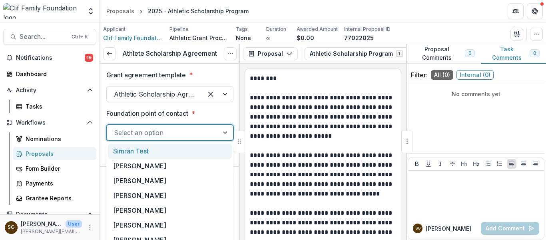
click at [180, 125] on div "Select an option" at bounding box center [169, 132] width 127 height 16
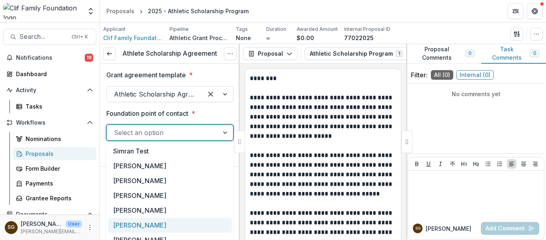
click at [162, 223] on div "[PERSON_NAME]" at bounding box center [170, 225] width 124 height 15
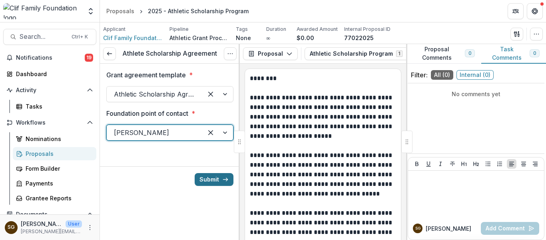
click at [216, 182] on button "Submit" at bounding box center [214, 179] width 39 height 13
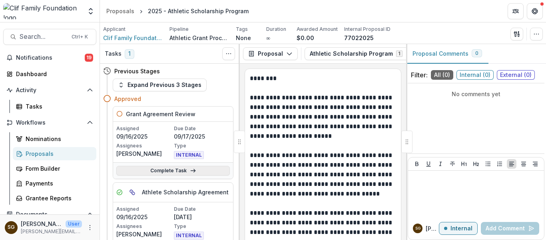
click at [178, 168] on link "Complete Task" at bounding box center [173, 171] width 114 height 10
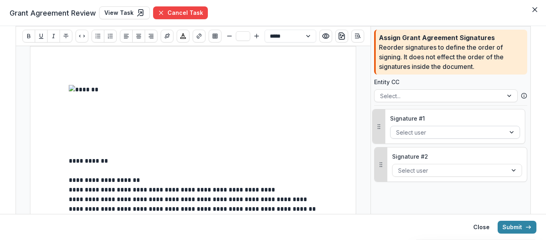
click at [432, 132] on div at bounding box center [448, 132] width 104 height 10
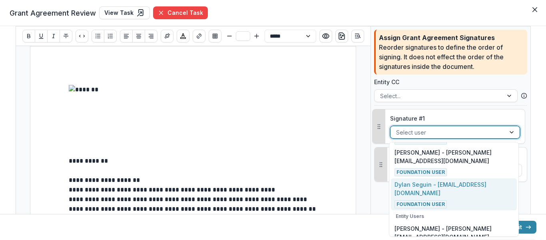
scroll to position [220, 0]
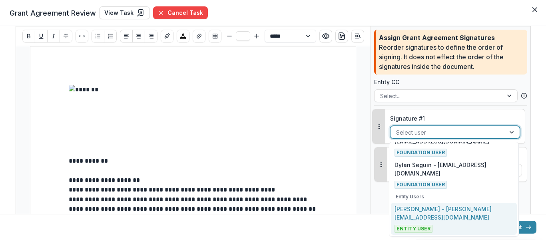
click at [444, 224] on div "Sarah Grady - sarah@cliffamilyfoundation.org Entity User" at bounding box center [454, 218] width 118 height 28
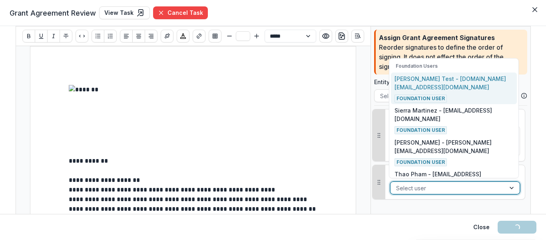
click at [431, 186] on div at bounding box center [448, 188] width 104 height 10
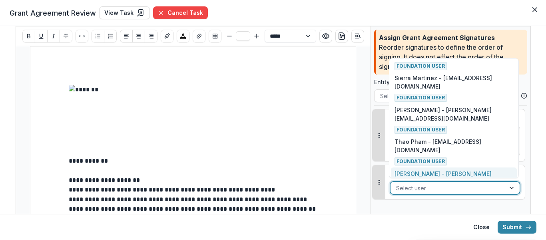
scroll to position [195, 0]
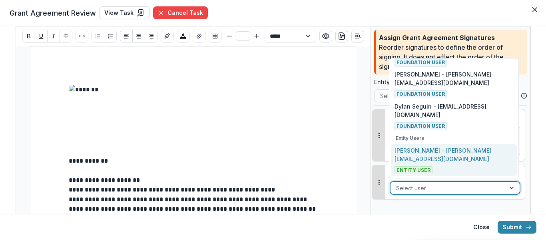
click at [443, 156] on p "[PERSON_NAME] - [PERSON_NAME][EMAIL_ADDRESS][DOMAIN_NAME]" at bounding box center [454, 154] width 118 height 17
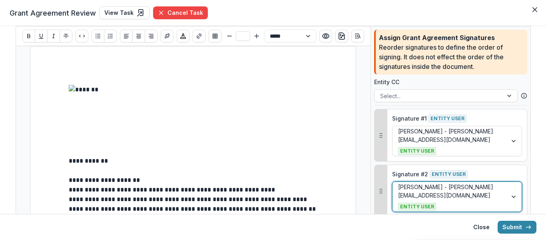
click at [243, 180] on p "**********" at bounding box center [193, 180] width 249 height 10
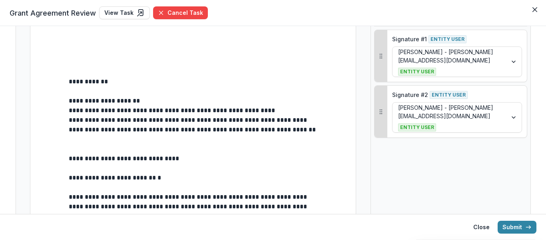
scroll to position [80, 0]
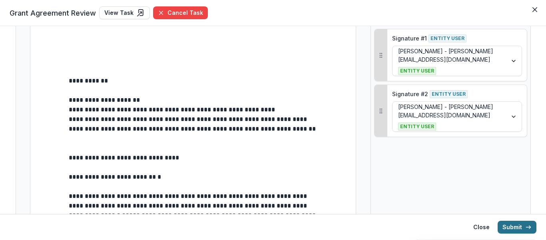
click at [514, 224] on button "Submit" at bounding box center [517, 226] width 39 height 13
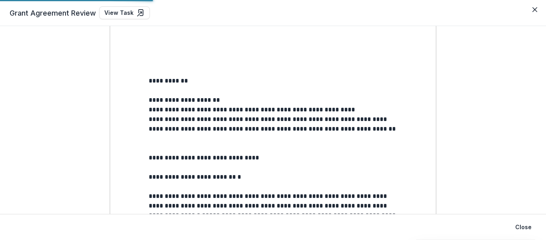
scroll to position [95, 0]
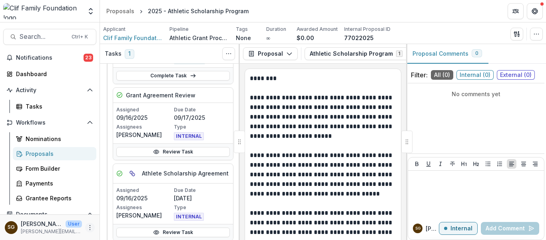
click at [88, 228] on icon "More" at bounding box center [90, 227] width 6 height 6
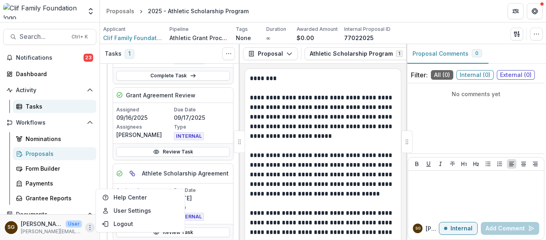
click at [37, 107] on div "Tasks" at bounding box center [58, 106] width 64 height 8
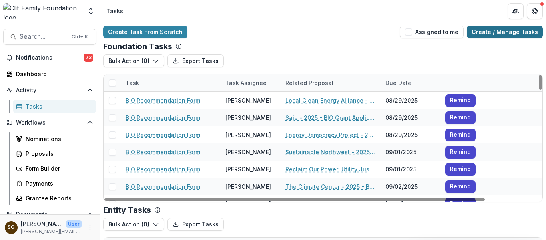
click at [500, 36] on link "Create / Manage Tasks" at bounding box center [505, 32] width 76 height 13
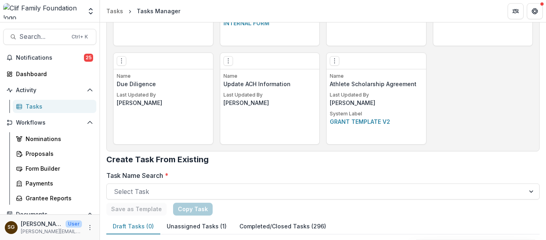
scroll to position [600, 0]
click at [334, 61] on icon "Options" at bounding box center [335, 60] width 6 height 6
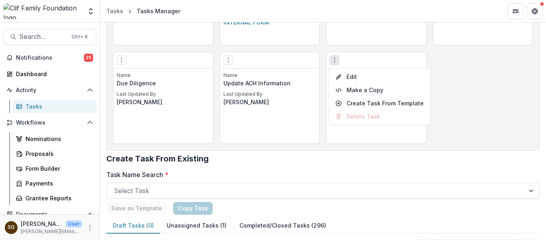
click at [342, 60] on div "Edit Make a Copy Create Task From Template Delete Task" at bounding box center [377, 60] width 100 height 16
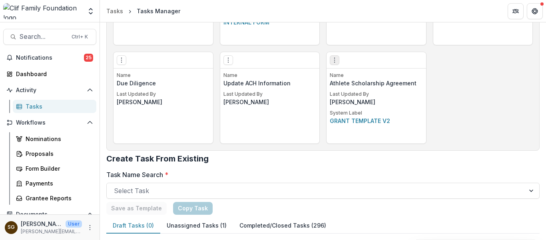
click at [337, 60] on button "Options" at bounding box center [335, 60] width 10 height 10
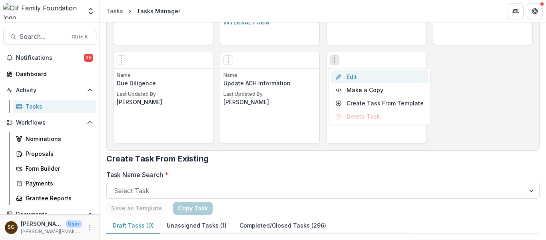
click at [344, 74] on link "Edit" at bounding box center [380, 76] width 98 height 13
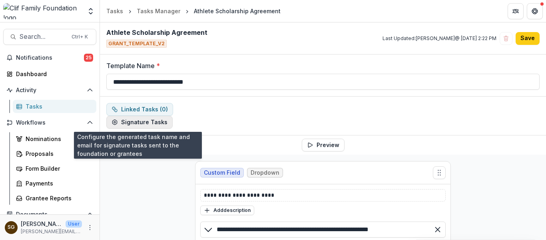
click at [148, 122] on button "Signature Tasks" at bounding box center [139, 122] width 66 height 13
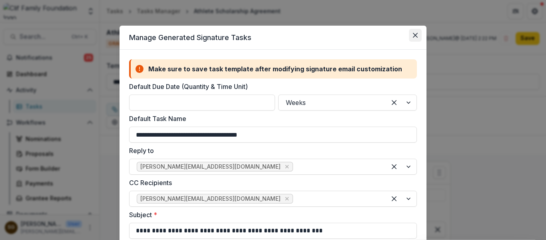
click at [415, 34] on icon "Close" at bounding box center [415, 35] width 5 height 5
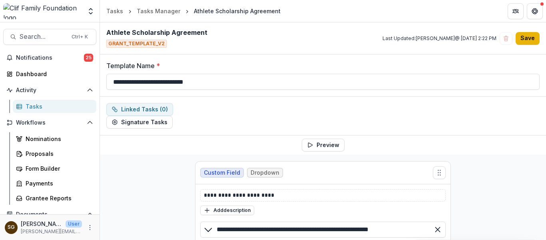
click at [524, 37] on button "Save" at bounding box center [528, 38] width 24 height 13
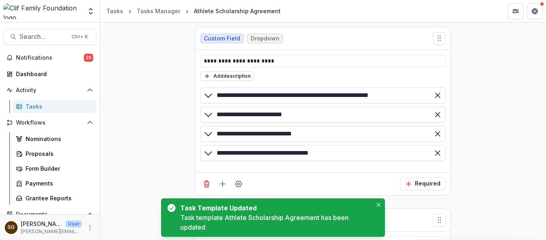
scroll to position [194, 0]
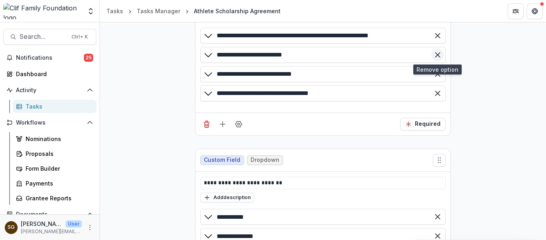
click at [438, 54] on icon "Remove option" at bounding box center [438, 55] width 8 height 8
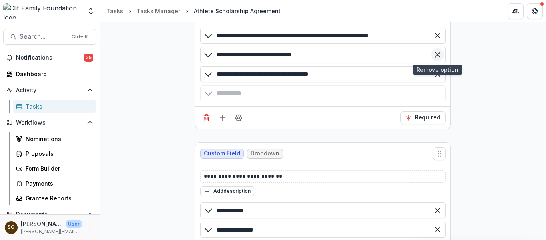
click at [438, 54] on line "Remove option" at bounding box center [438, 54] width 4 height 4
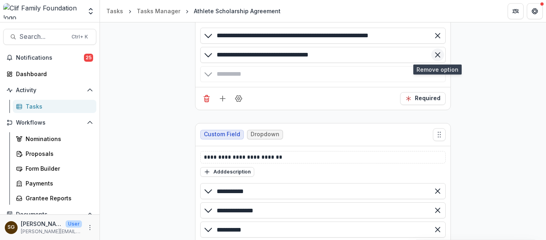
click at [438, 57] on icon "Remove option" at bounding box center [438, 55] width 8 height 8
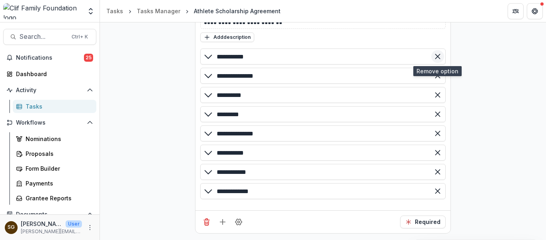
click at [437, 58] on icon "Remove option" at bounding box center [438, 56] width 8 height 8
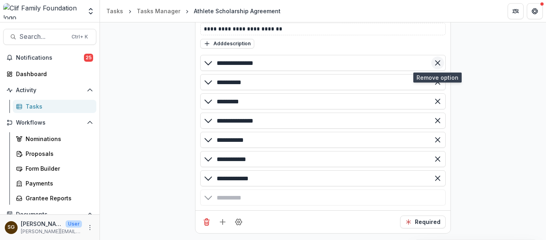
click at [436, 59] on icon "Remove option" at bounding box center [438, 63] width 8 height 8
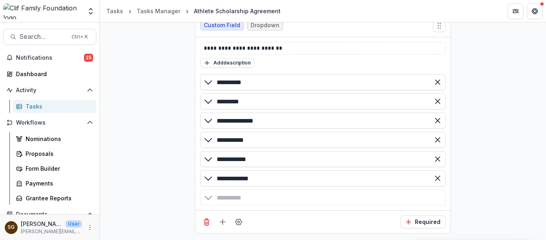
click at [437, 75] on div at bounding box center [438, 82] width 16 height 16
click at [436, 82] on icon "Remove option" at bounding box center [438, 82] width 8 height 8
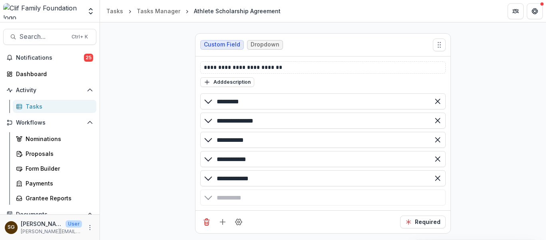
drag, startPoint x: 437, startPoint y: 87, endPoint x: 436, endPoint y: 93, distance: 6.4
click at [437, 89] on div "**********" at bounding box center [323, 133] width 246 height 144
click at [436, 103] on icon "Remove option" at bounding box center [438, 101] width 8 height 8
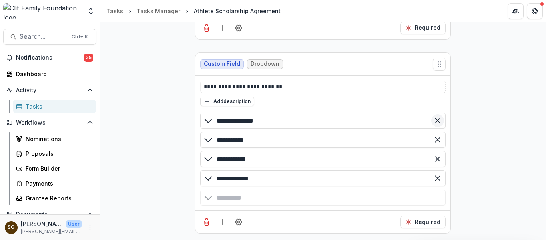
click at [436, 118] on icon "Remove option" at bounding box center [438, 120] width 8 height 8
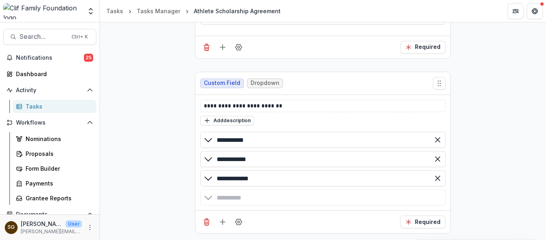
scroll to position [213, 0]
drag, startPoint x: 434, startPoint y: 156, endPoint x: 428, endPoint y: 159, distance: 6.3
click at [434, 157] on icon "Remove option" at bounding box center [438, 159] width 8 height 8
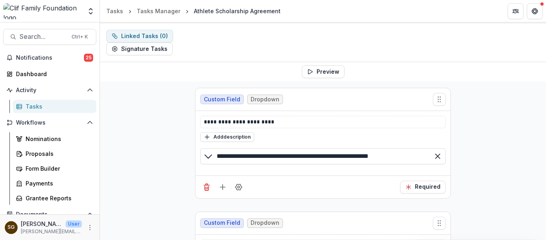
scroll to position [0, 0]
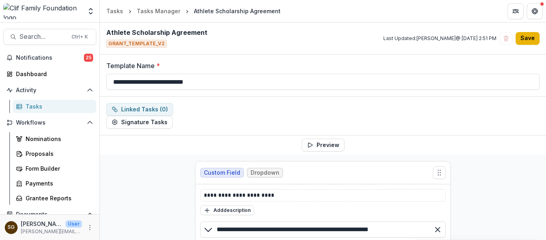
click at [523, 39] on button "Save" at bounding box center [528, 38] width 24 height 13
click at [30, 106] on div "Tasks" at bounding box center [58, 106] width 64 height 8
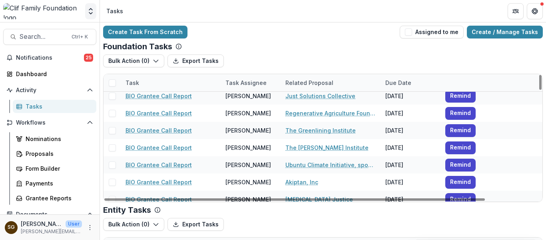
click at [91, 6] on button "Open entity switcher" at bounding box center [90, 11] width 11 height 16
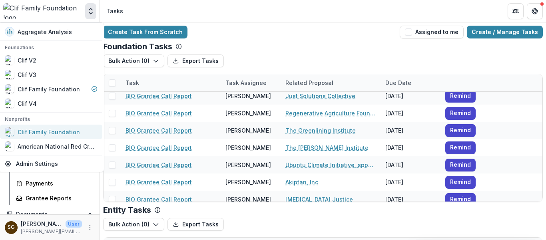
click at [47, 132] on div "Clif Family Foundation" at bounding box center [49, 132] width 62 height 8
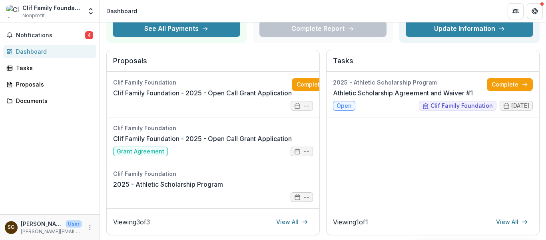
scroll to position [80, 0]
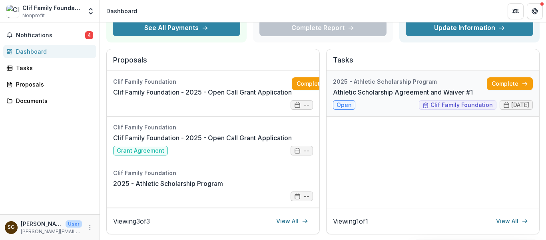
click at [442, 97] on link "Athletic Scholarship Agreement and Waiver #1" at bounding box center [403, 92] width 140 height 10
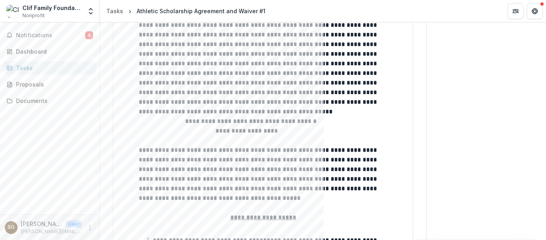
scroll to position [320, 0]
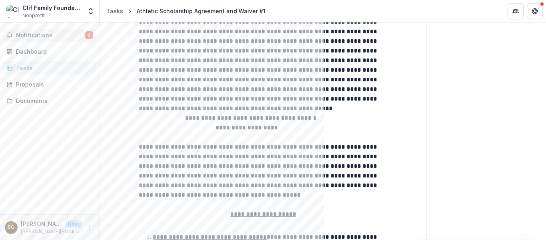
click at [24, 38] on span "Notifications" at bounding box center [50, 35] width 69 height 7
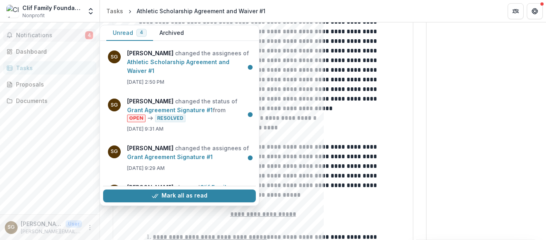
click at [24, 38] on span "Notifications" at bounding box center [50, 35] width 69 height 7
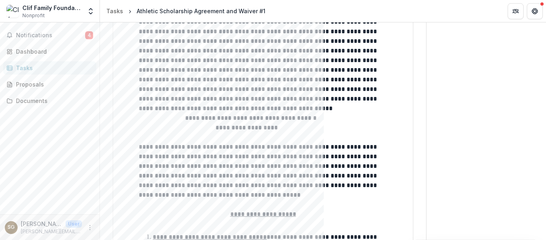
click at [25, 68] on div "Tasks" at bounding box center [53, 68] width 74 height 8
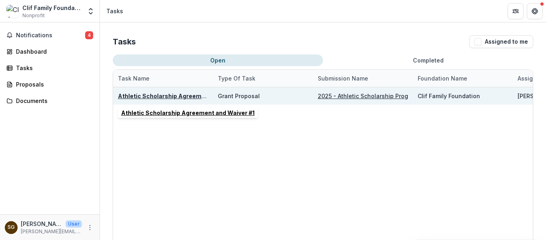
click at [169, 96] on u "Athletic Scholarship Agreement and Waiver #1" at bounding box center [185, 95] width 134 height 7
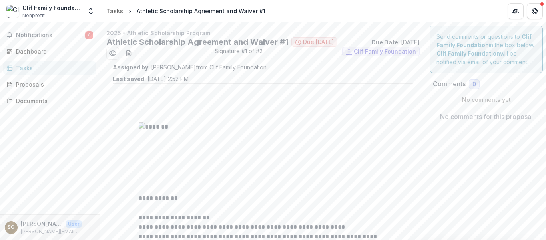
click at [261, 163] on div at bounding box center [263, 148] width 249 height 52
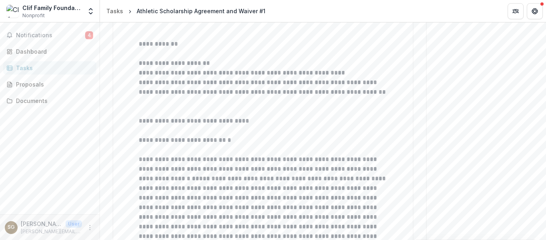
scroll to position [160, 0]
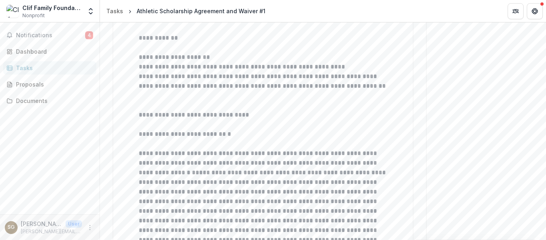
scroll to position [82, 0]
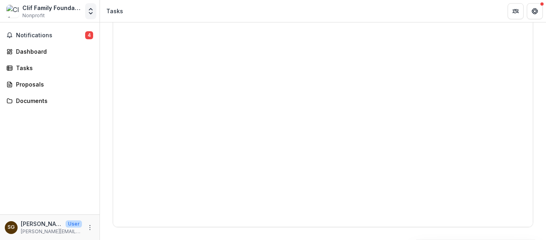
click at [92, 10] on icon "Open entity switcher" at bounding box center [91, 11] width 8 height 8
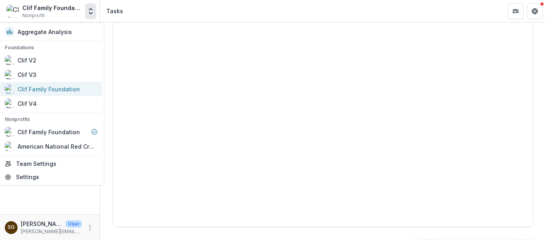
click at [37, 86] on div "Clif Family Foundation" at bounding box center [49, 89] width 62 height 8
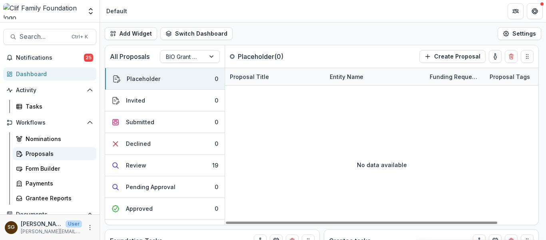
click at [42, 152] on div "Proposals" at bounding box center [58, 153] width 64 height 8
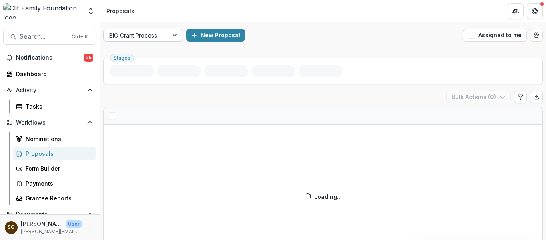
click at [158, 35] on div at bounding box center [136, 35] width 54 height 10
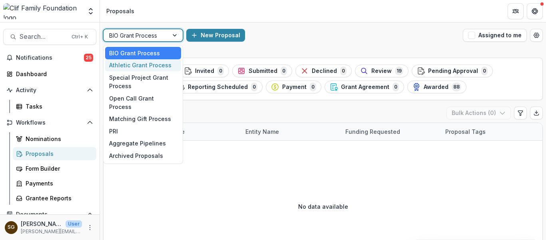
click at [147, 67] on div "Athletic Grant Process" at bounding box center [143, 65] width 76 height 12
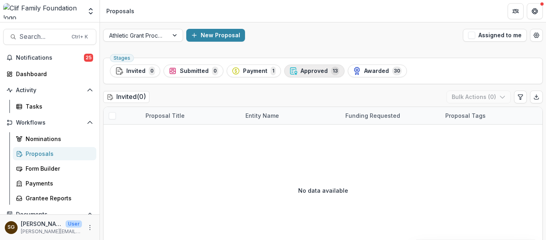
click at [319, 74] on span "Approved" at bounding box center [314, 71] width 27 height 7
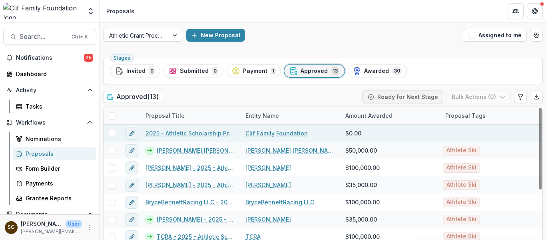
click at [182, 129] on link "2025 - Athletic Scholarship Program" at bounding box center [191, 133] width 90 height 8
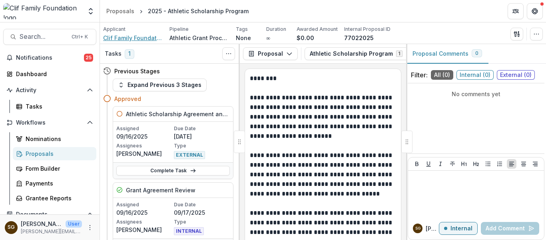
click at [147, 38] on span "Clif Family Foundation" at bounding box center [133, 38] width 60 height 8
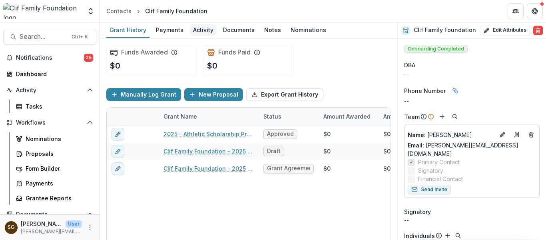
click at [200, 32] on div "Activity" at bounding box center [203, 30] width 27 height 12
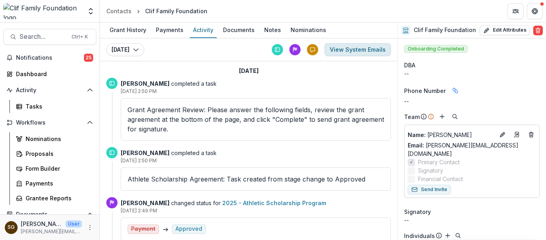
click at [346, 51] on button "View System Emails" at bounding box center [358, 49] width 66 height 13
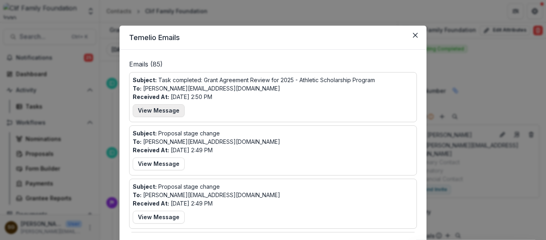
click at [162, 112] on button "View Message" at bounding box center [159, 110] width 52 height 13
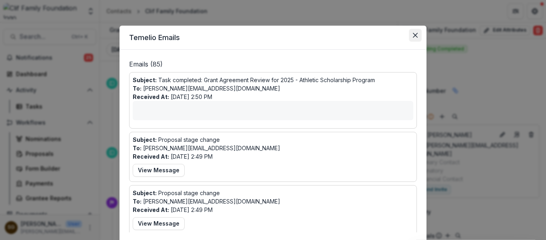
click at [410, 33] on button "Close" at bounding box center [415, 35] width 13 height 13
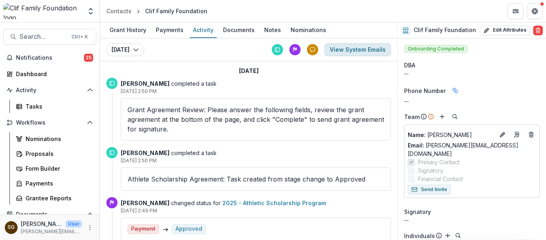
click at [366, 48] on button "View System Emails" at bounding box center [358, 49] width 66 height 13
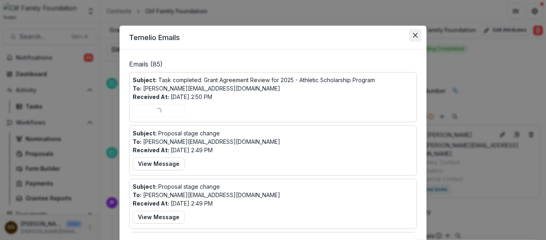
click at [410, 36] on button "Close" at bounding box center [415, 35] width 13 height 13
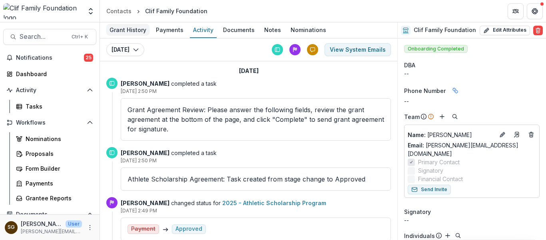
click at [122, 28] on div "Grant History" at bounding box center [127, 30] width 43 height 12
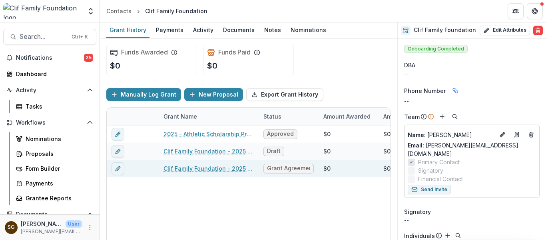
click at [185, 171] on link "Clif Family Foundation - 2025 - Open Call Grant Application" at bounding box center [209, 168] width 90 height 8
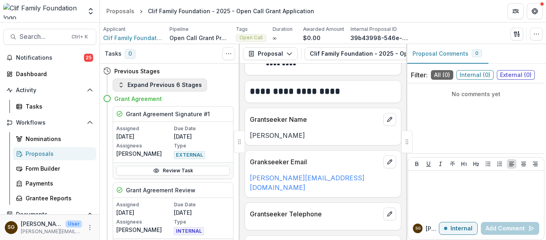
scroll to position [140, 0]
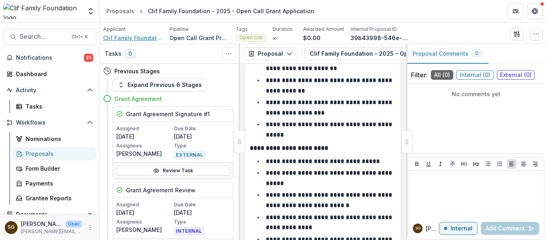
click at [148, 37] on span "Clif Family Foundation" at bounding box center [133, 38] width 60 height 8
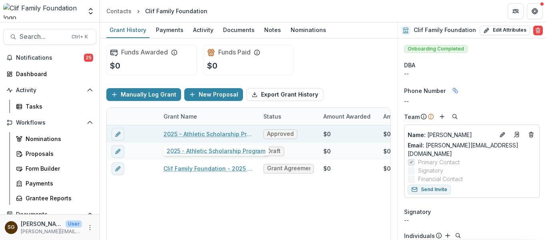
click at [207, 131] on link "2025 - Athletic Scholarship Program" at bounding box center [209, 134] width 90 height 8
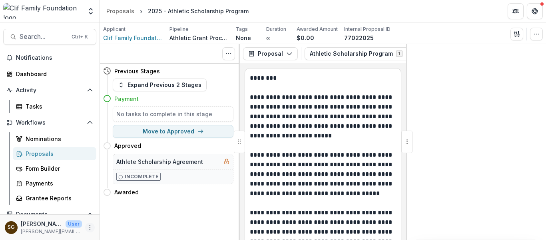
click at [91, 229] on button "More" at bounding box center [90, 227] width 10 height 10
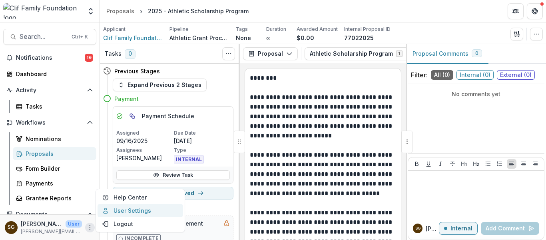
click at [113, 213] on link "User Settings" at bounding box center [141, 210] width 86 height 13
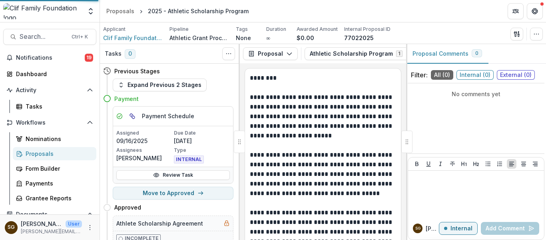
select select "****"
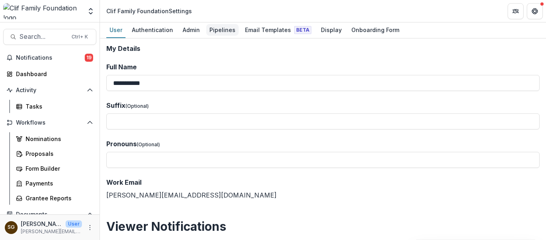
click at [217, 30] on div "Pipelines" at bounding box center [222, 30] width 32 height 12
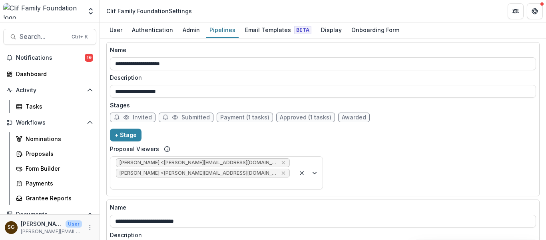
scroll to position [160, 0]
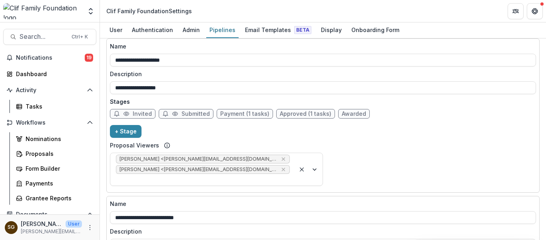
click at [320, 110] on span "Approved (1 tasks)" at bounding box center [306, 113] width 52 height 7
select select "********"
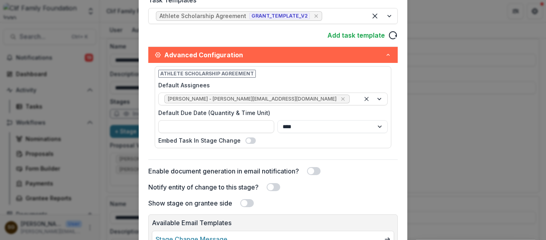
scroll to position [312, 0]
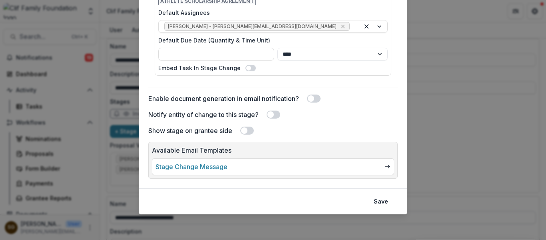
click at [379, 200] on button "Save" at bounding box center [381, 201] width 24 height 13
